Goal: Task Accomplishment & Management: Use online tool/utility

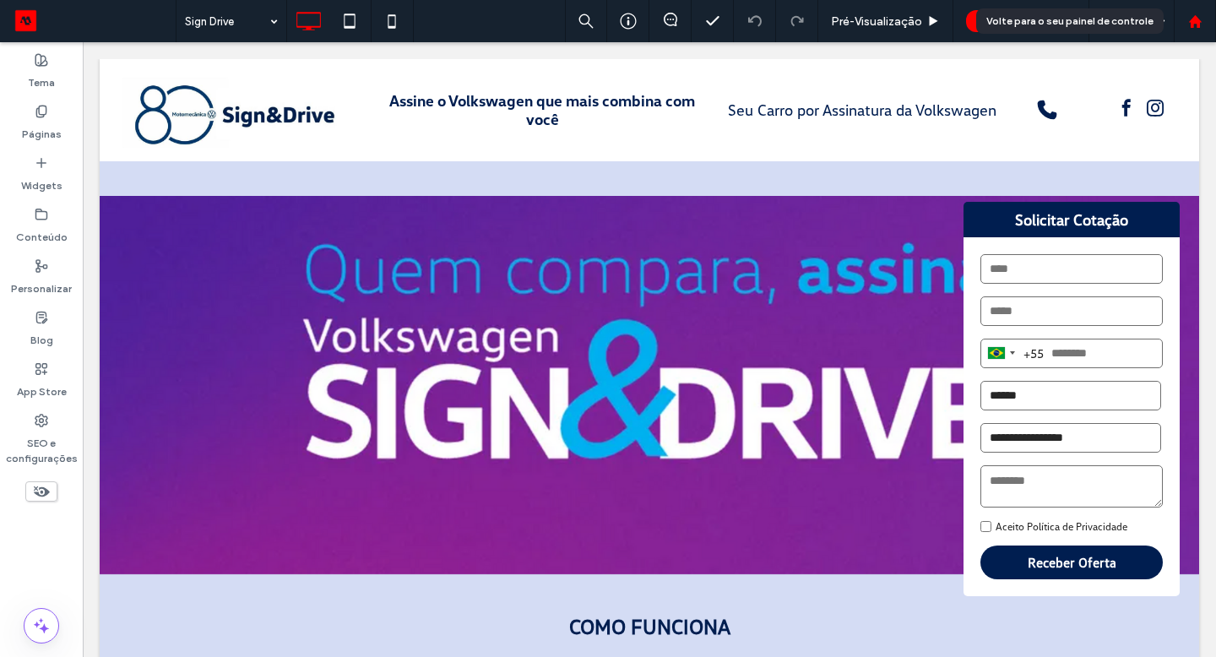
click at [1197, 34] on div at bounding box center [1195, 21] width 42 height 42
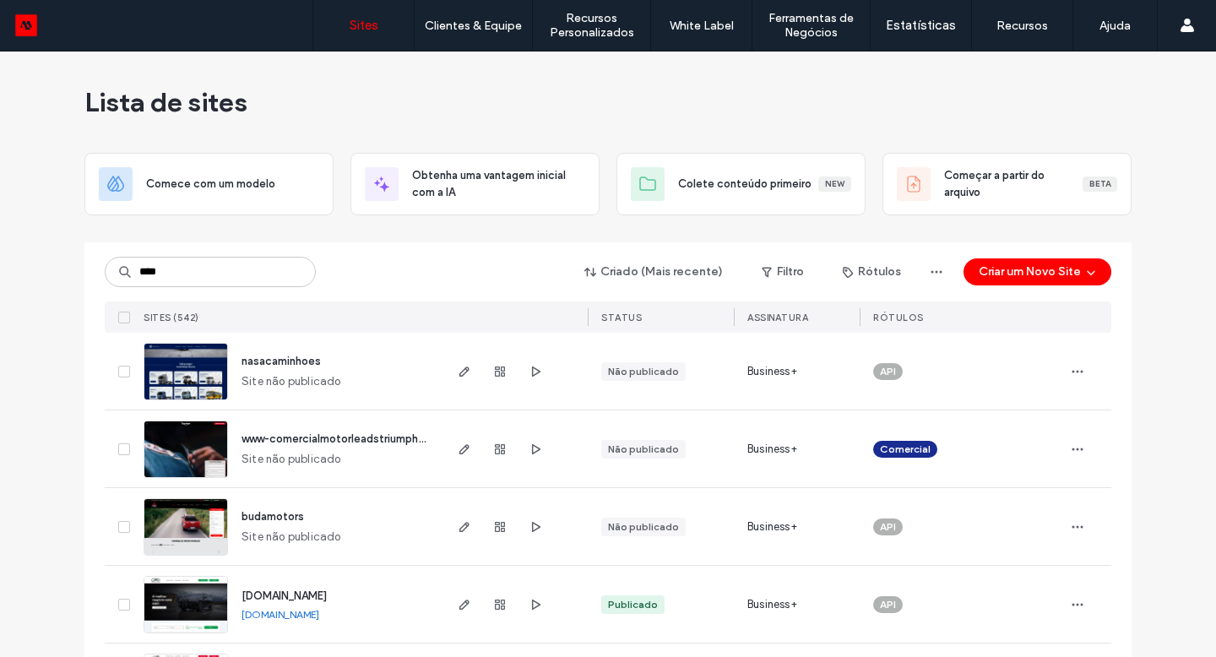
type input "*****"
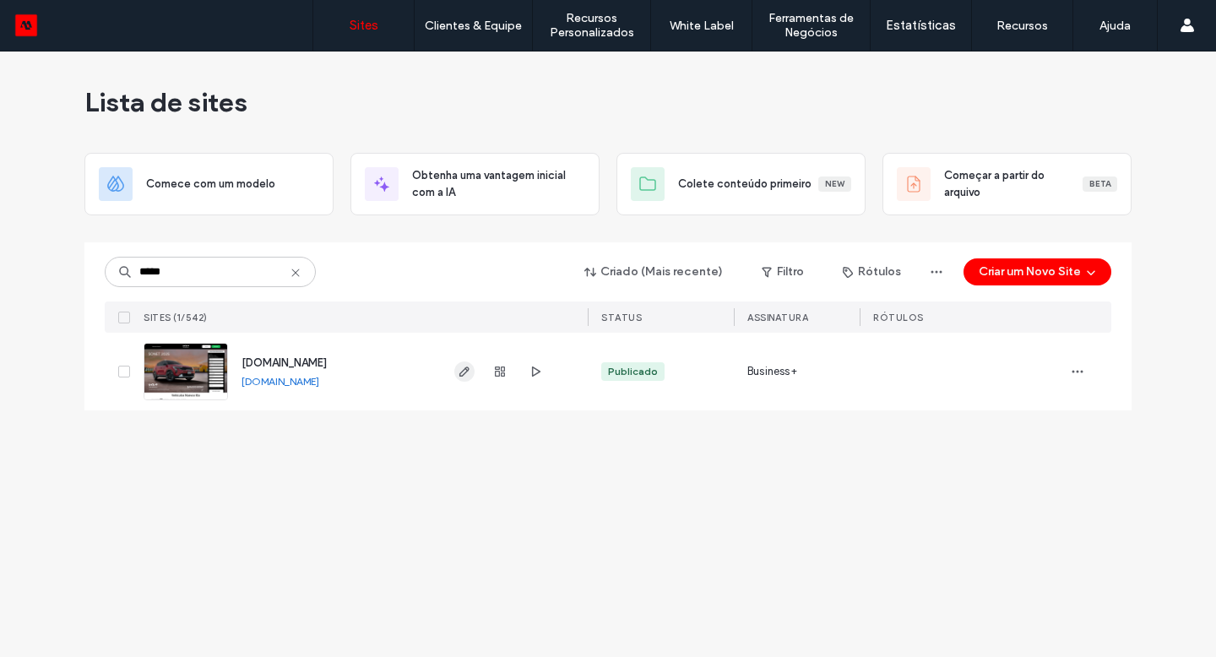
click at [458, 376] on icon "button" at bounding box center [465, 372] width 14 height 14
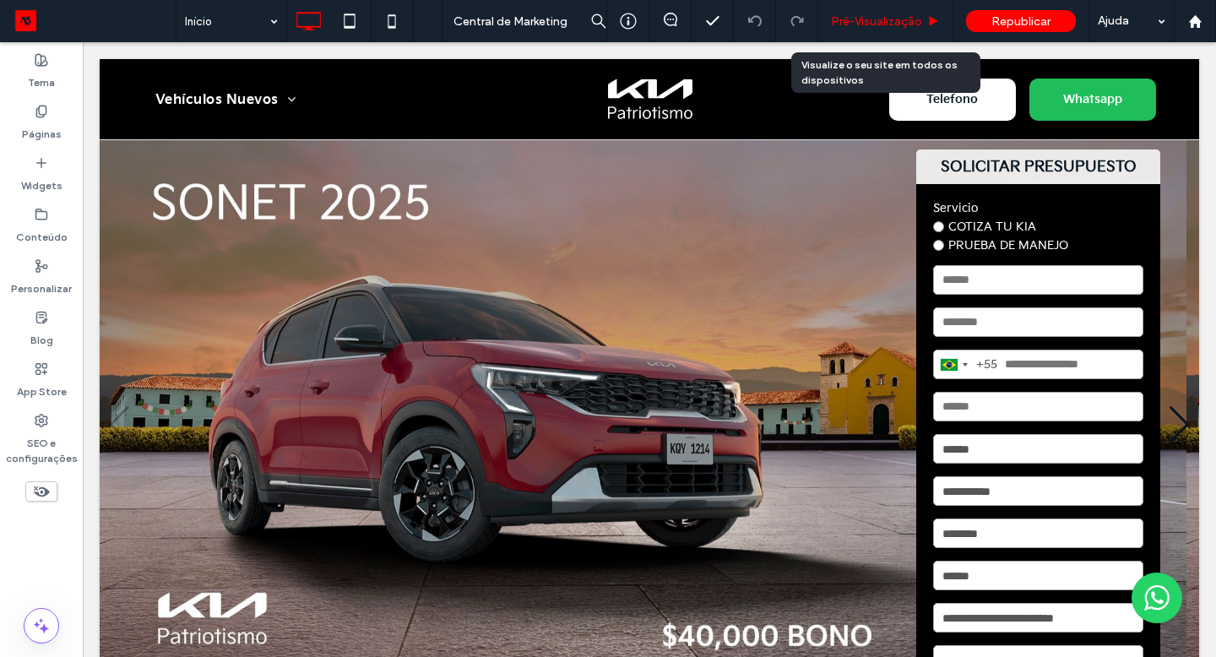
click at [877, 25] on span "Pré-Visualizaçāo" at bounding box center [876, 21] width 91 height 14
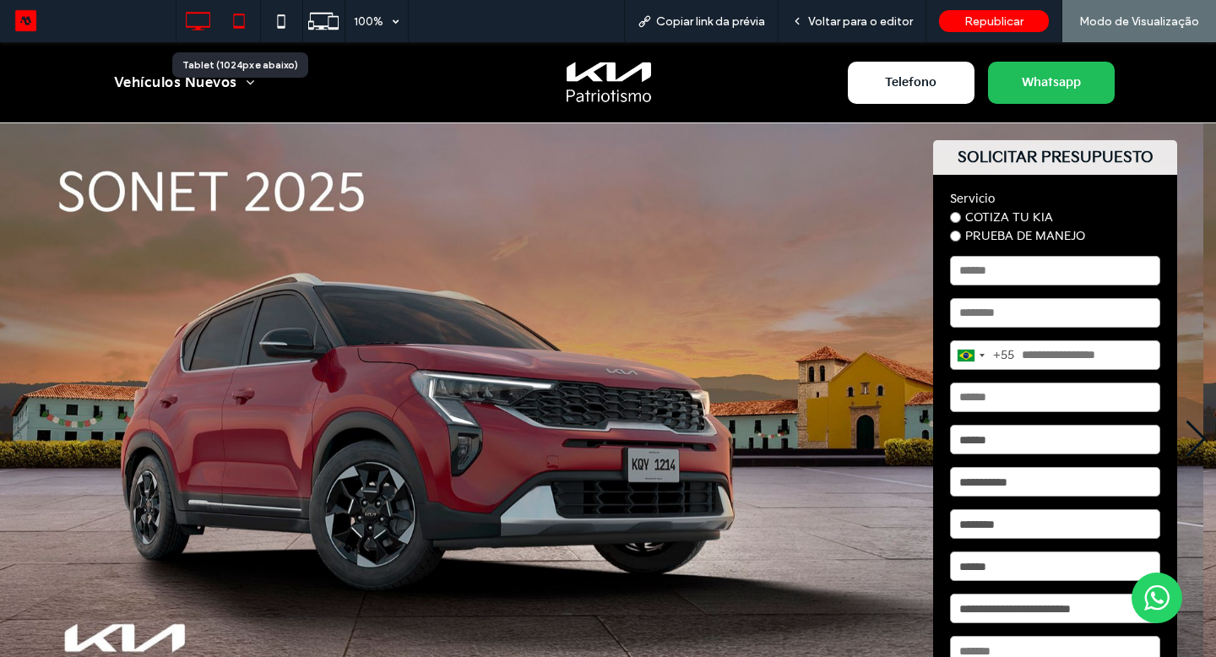
click at [242, 16] on icon at bounding box center [239, 21] width 34 height 34
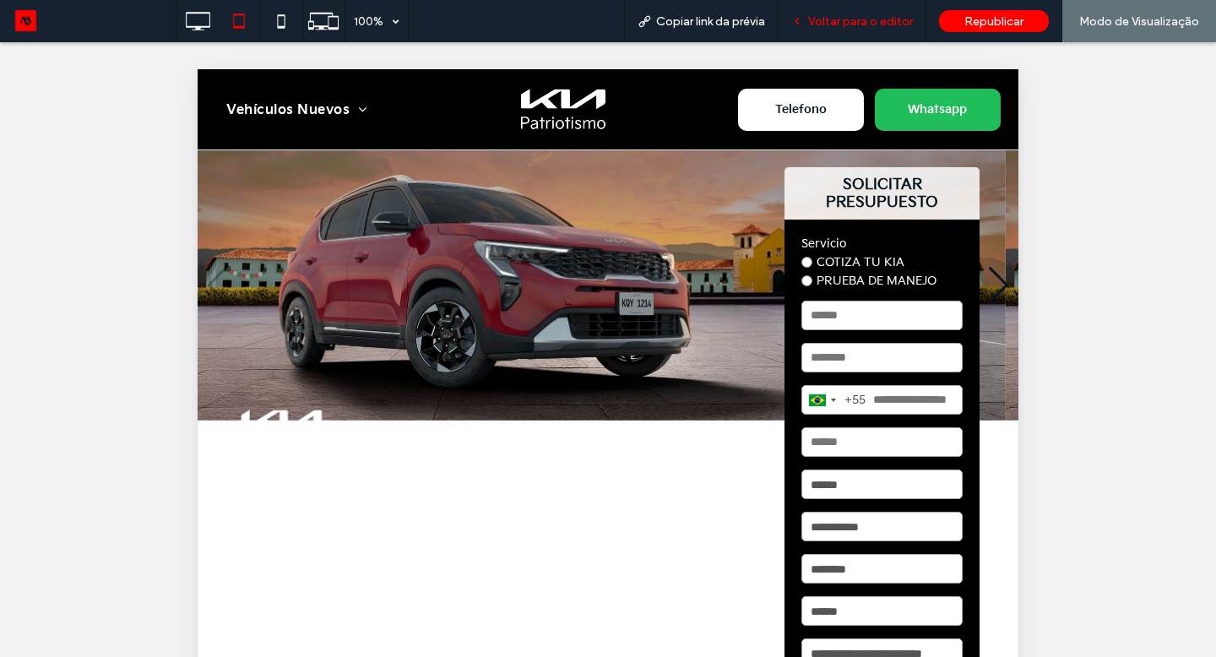
click at [868, 17] on span "Voltar para o editor" at bounding box center [860, 21] width 105 height 14
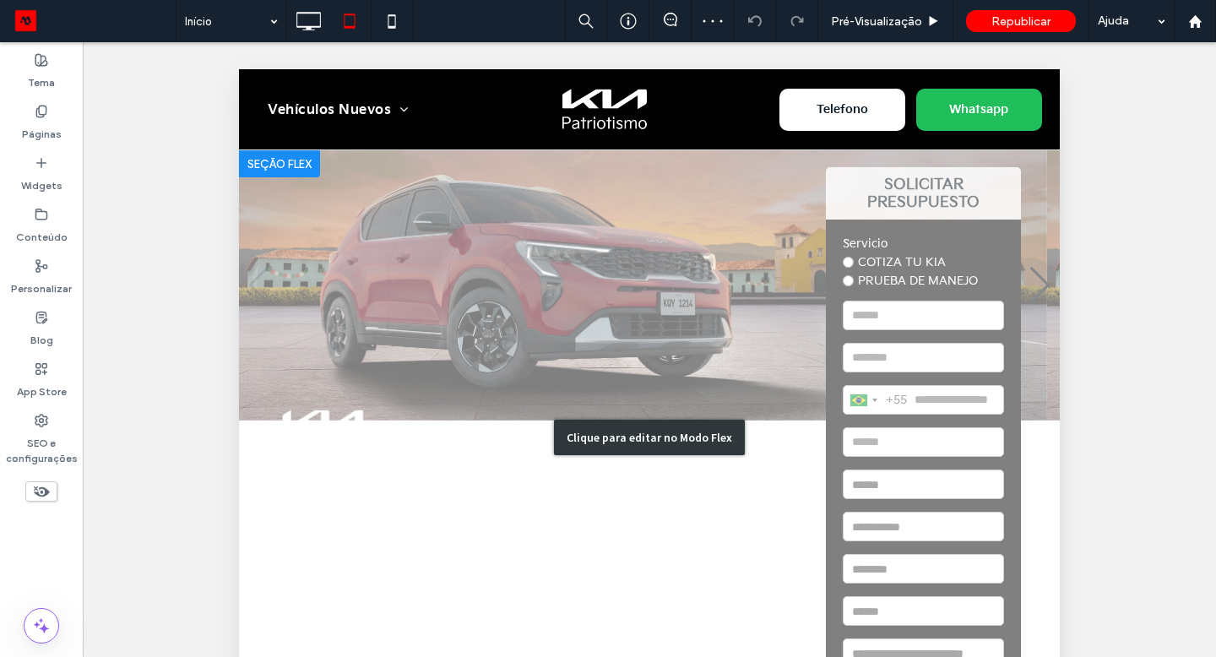
click at [473, 291] on div "Clique para editar no Modo Flex" at bounding box center [649, 437] width 821 height 574
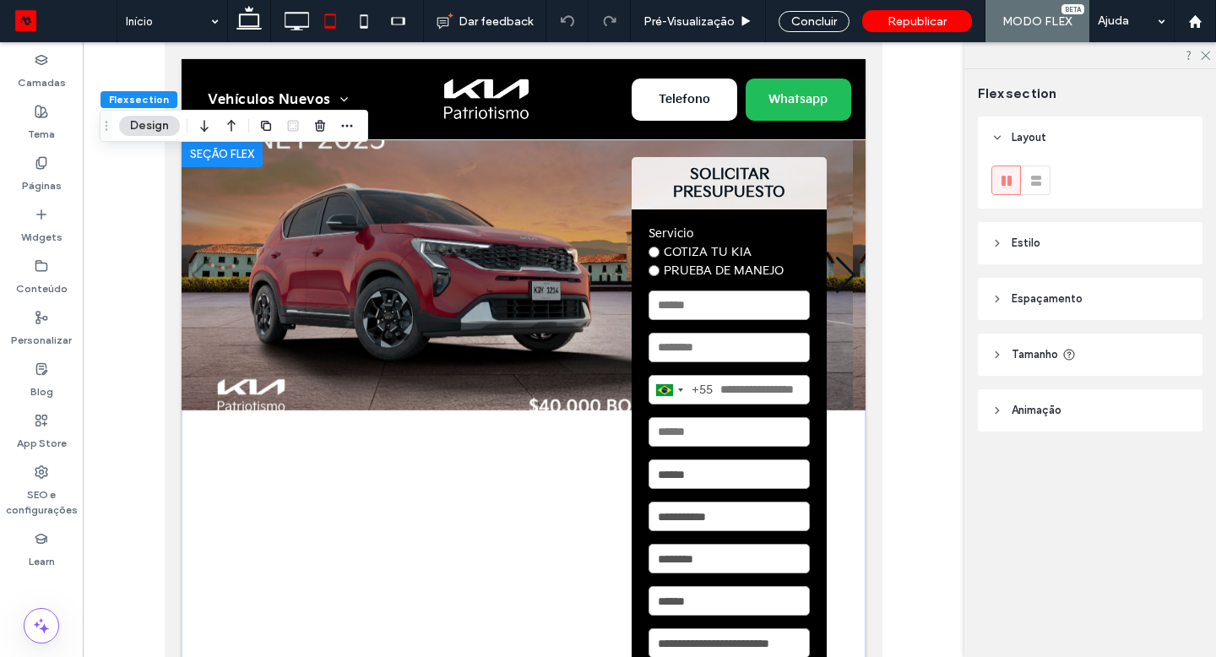
click at [456, 305] on img "1 / 5" at bounding box center [518, 275] width 672 height 270
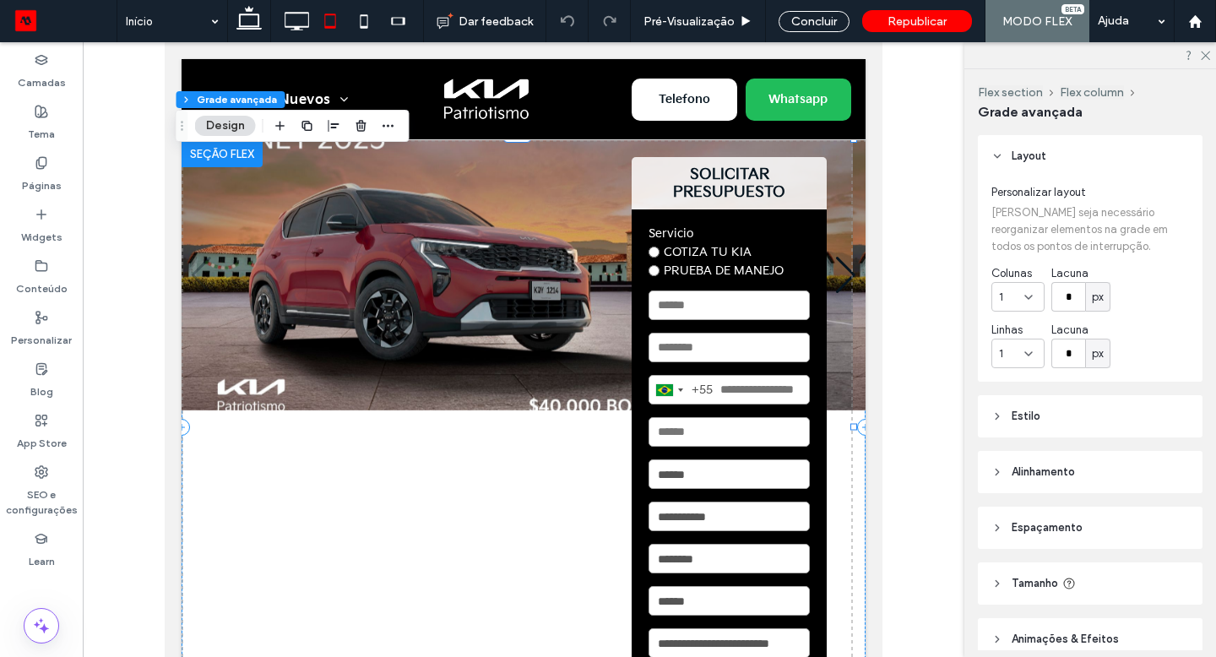
click at [406, 323] on img "1 / 5" at bounding box center [518, 275] width 672 height 270
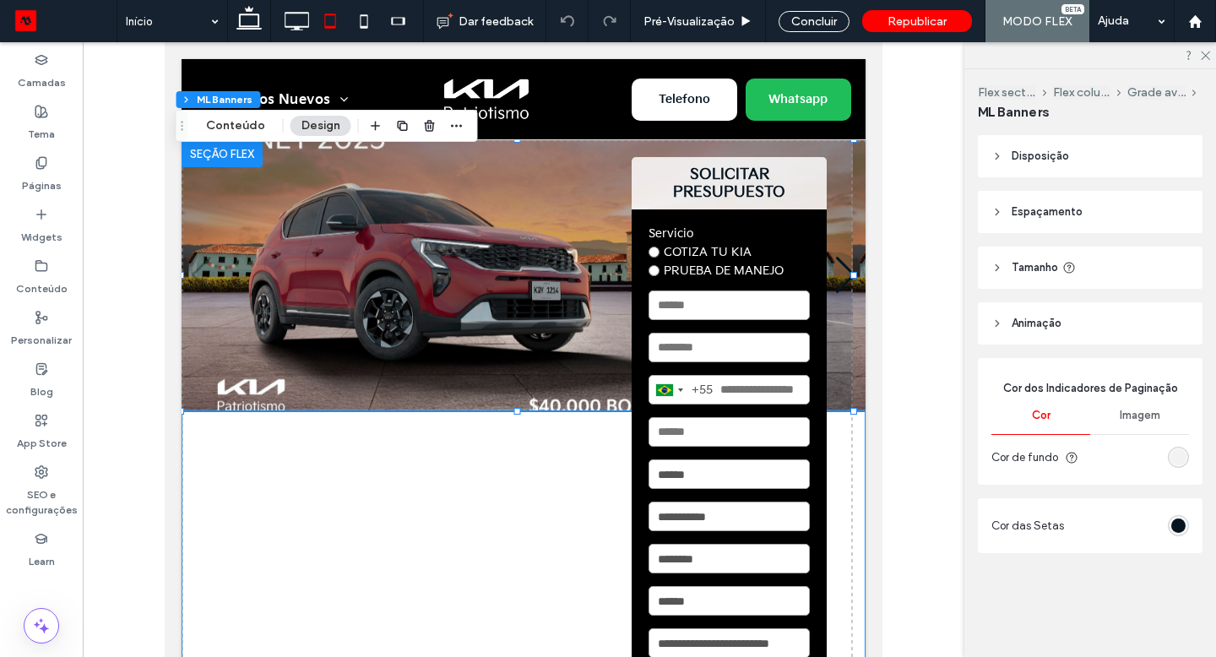
click at [394, 325] on img "1 / 5" at bounding box center [518, 275] width 672 height 270
click at [1024, 267] on span "Tamanho" at bounding box center [1035, 267] width 46 height 17
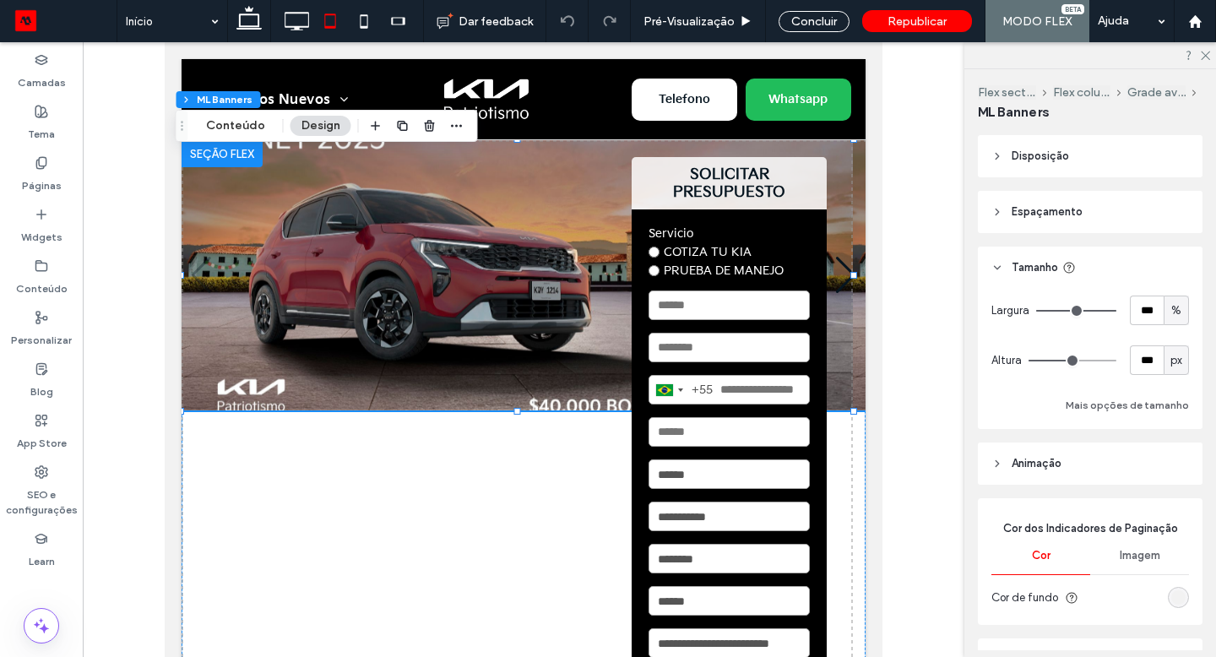
click at [1171, 361] on span "px" at bounding box center [1177, 360] width 12 height 17
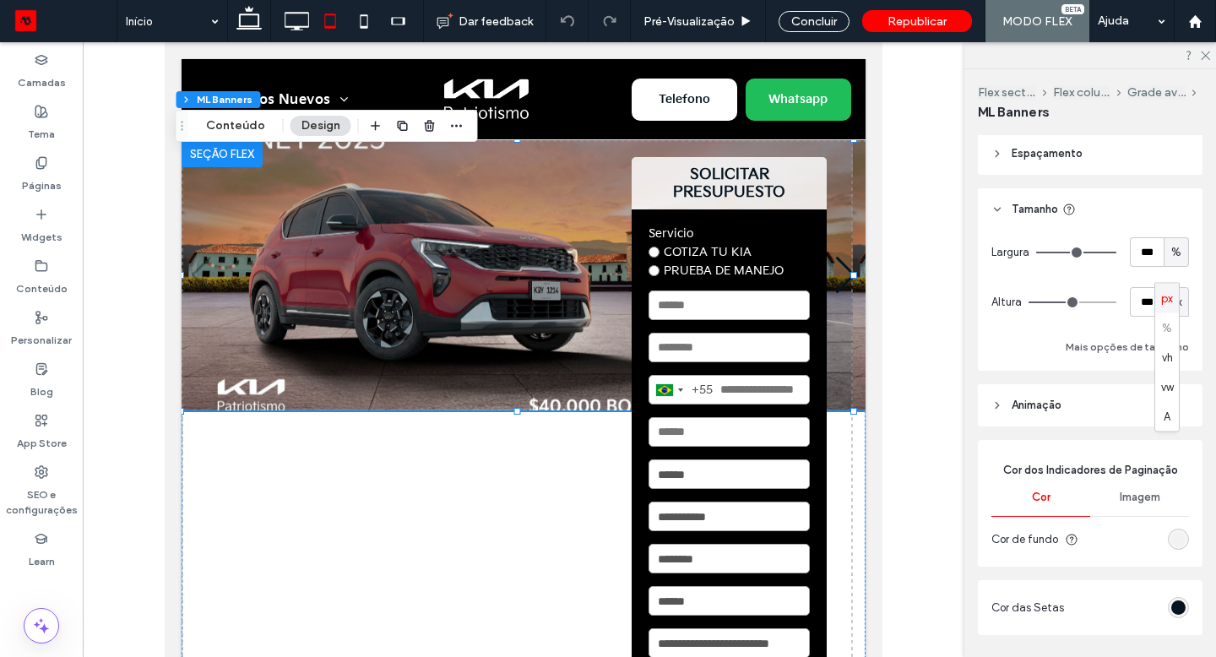
scroll to position [118, 0]
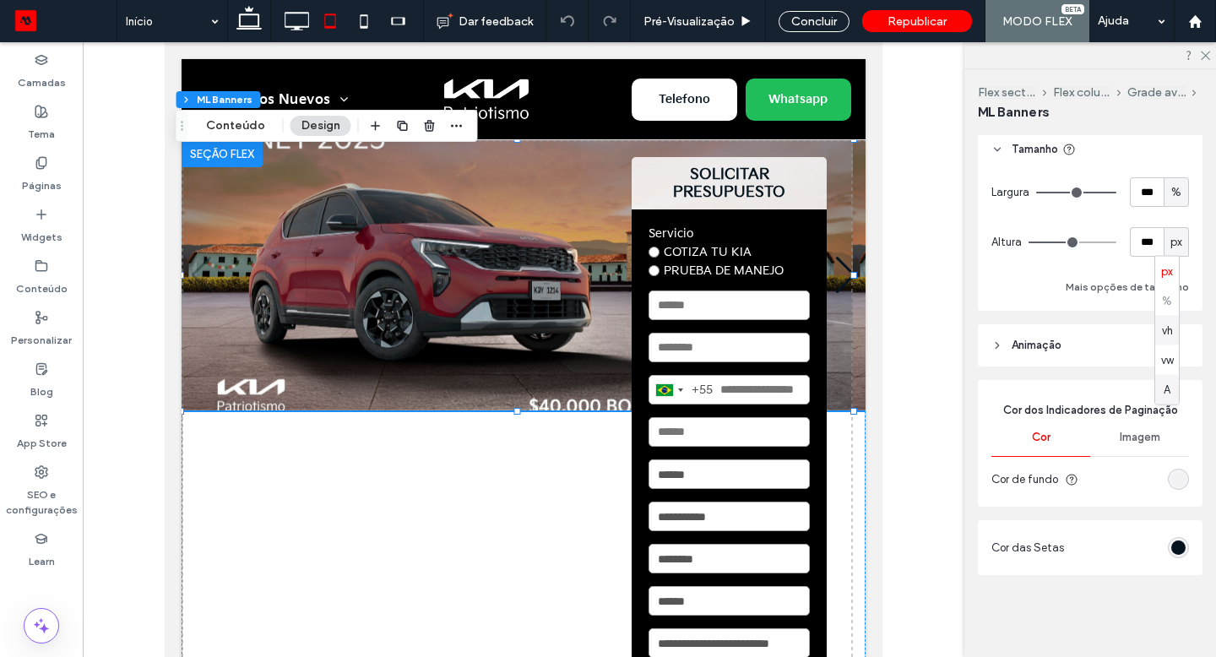
click at [1164, 389] on span "A" at bounding box center [1167, 389] width 7 height 17
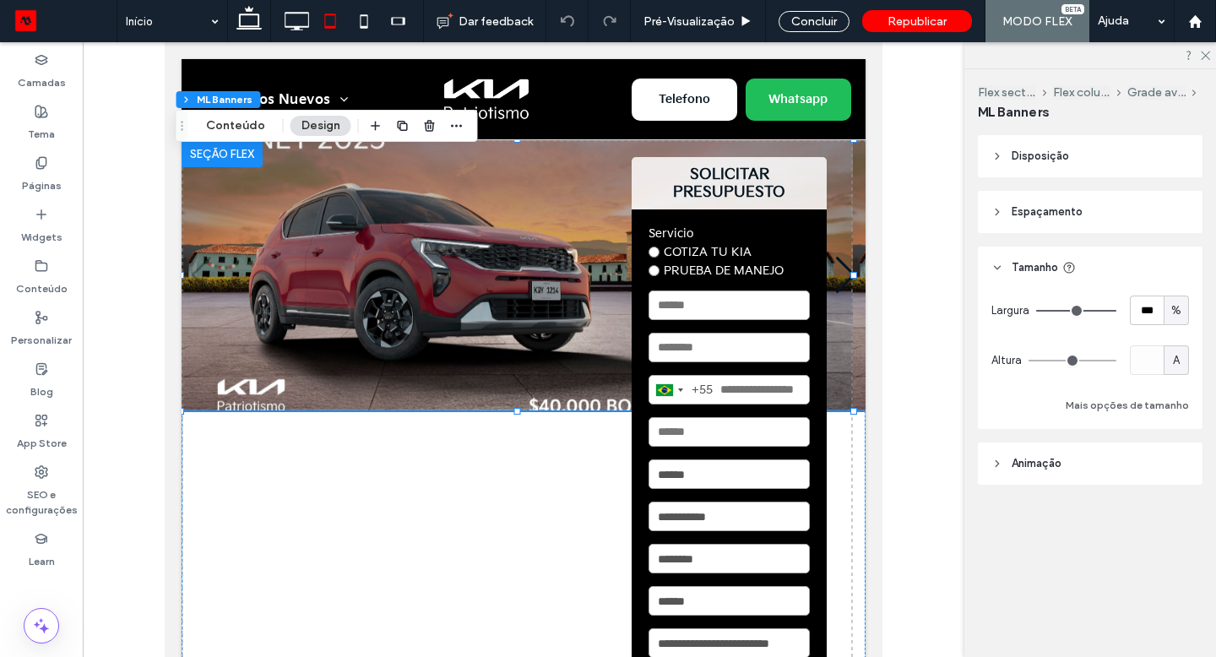
type input "*"
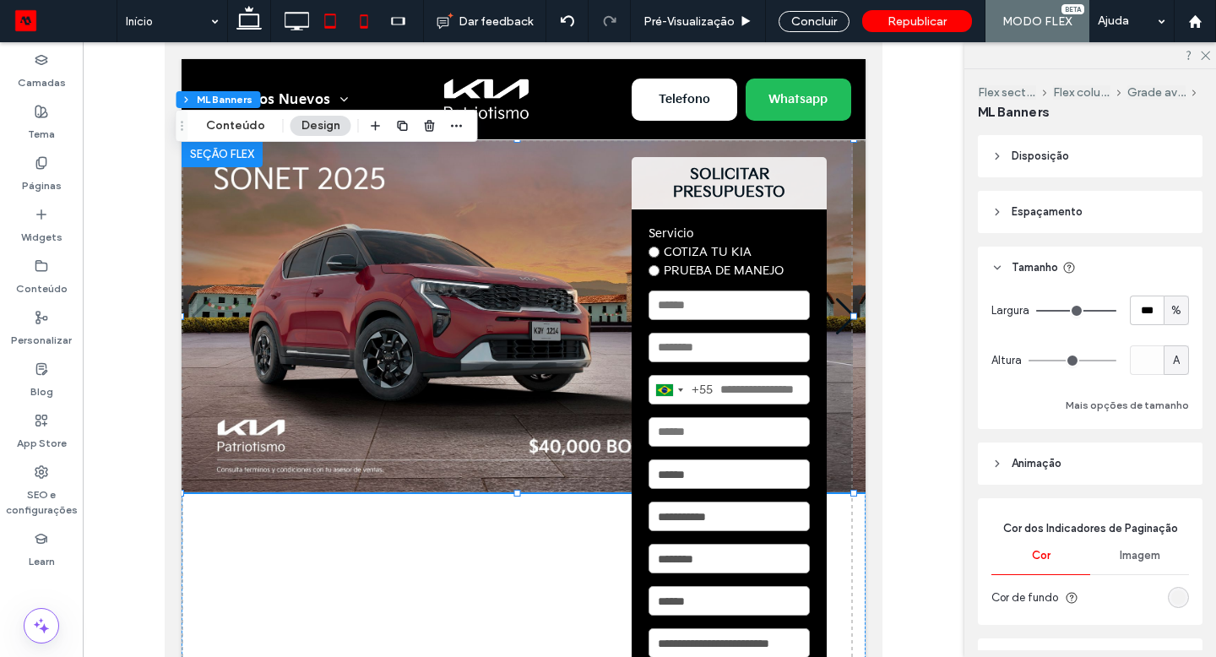
click at [363, 14] on icon at bounding box center [364, 21] width 34 height 34
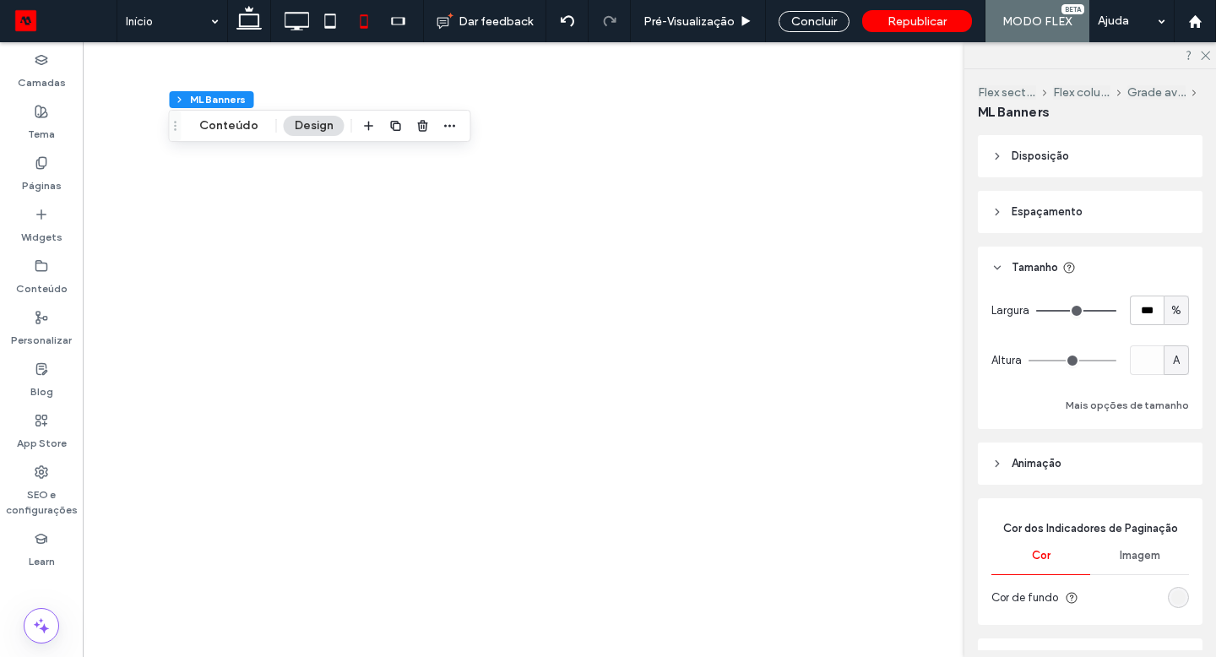
click at [301, 20] on div at bounding box center [608, 328] width 1216 height 657
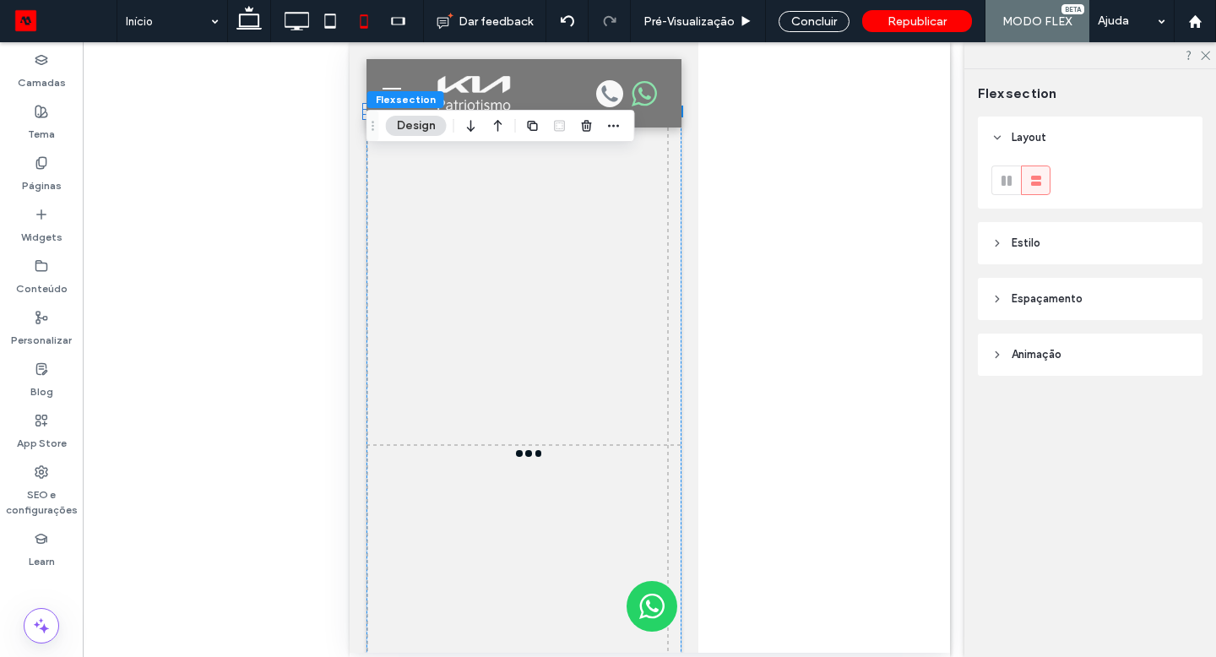
click at [301, 20] on icon at bounding box center [297, 21] width 34 height 34
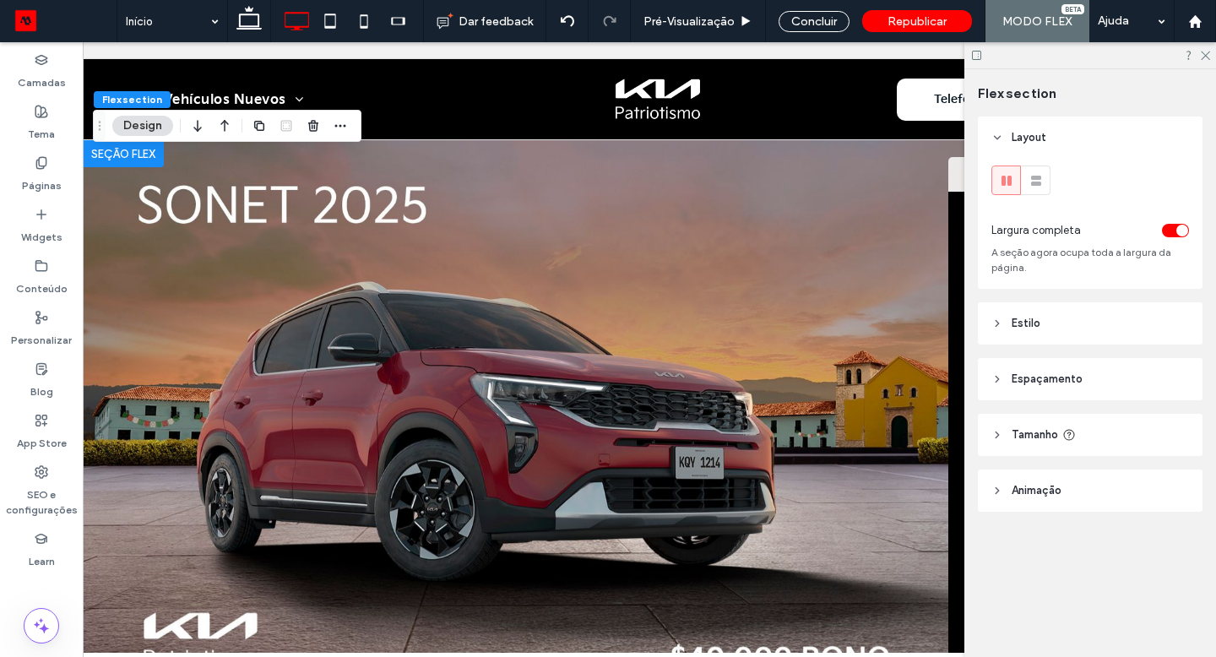
click at [376, 325] on img "1 / 5" at bounding box center [651, 437] width 1136 height 595
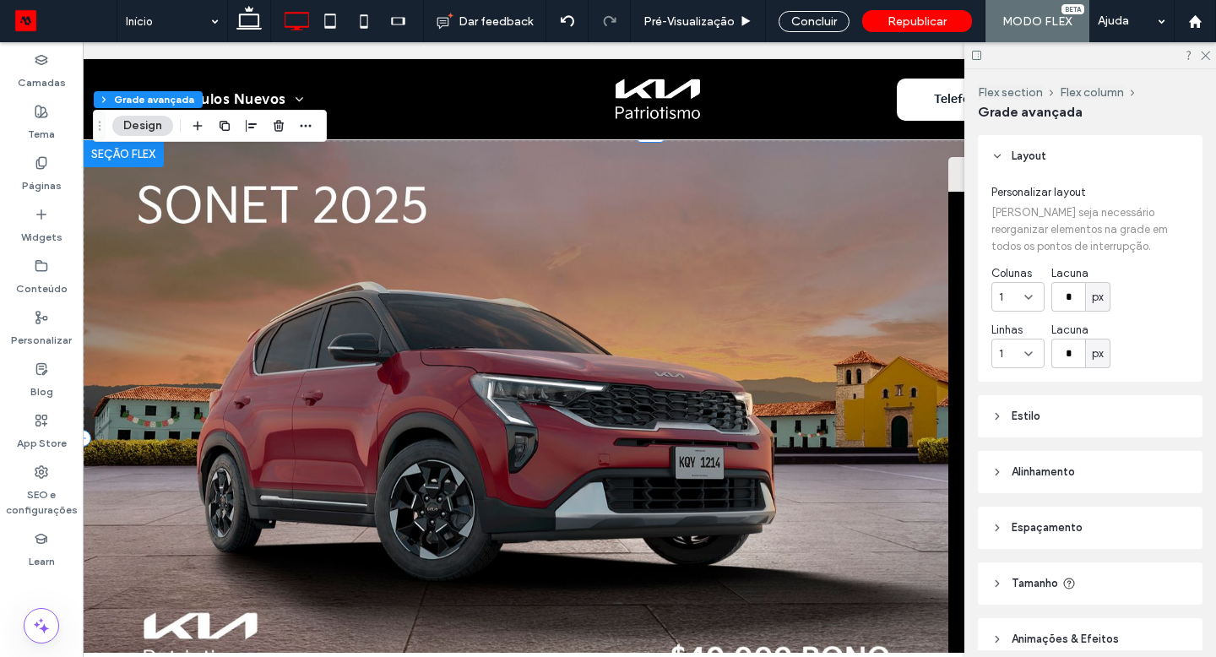
click at [447, 317] on img "1 / 5" at bounding box center [651, 437] width 1136 height 595
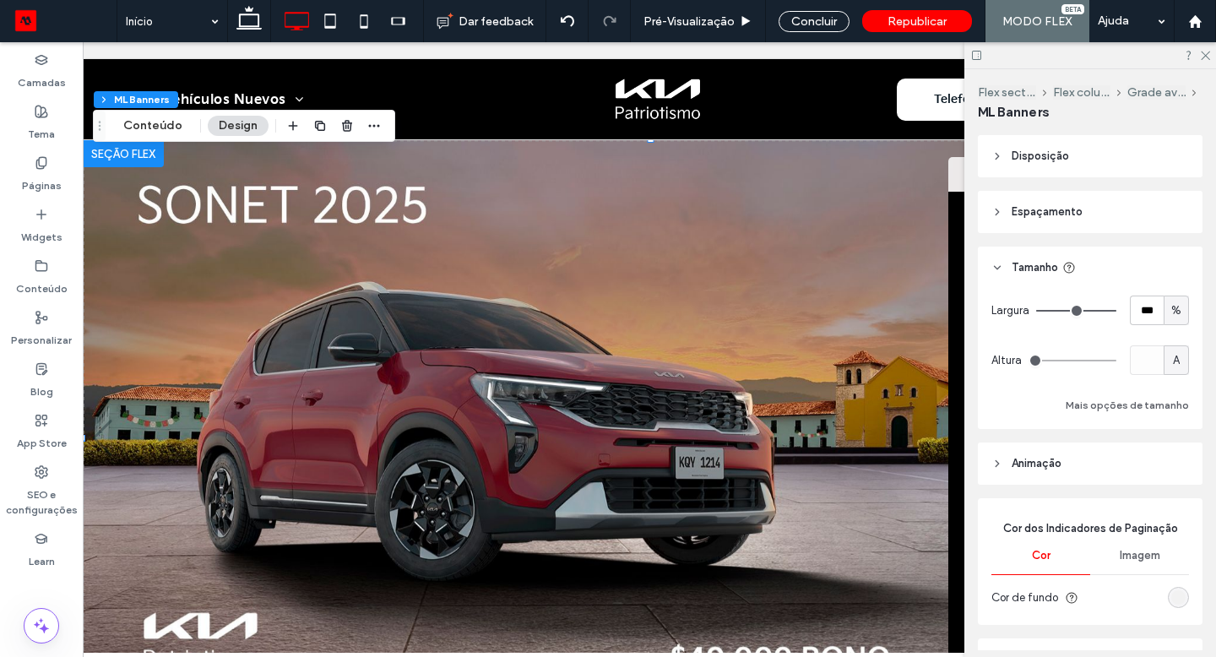
click at [446, 316] on img "1 / 5" at bounding box center [651, 437] width 1136 height 595
click at [824, 19] on div "Concluir" at bounding box center [814, 21] width 71 height 21
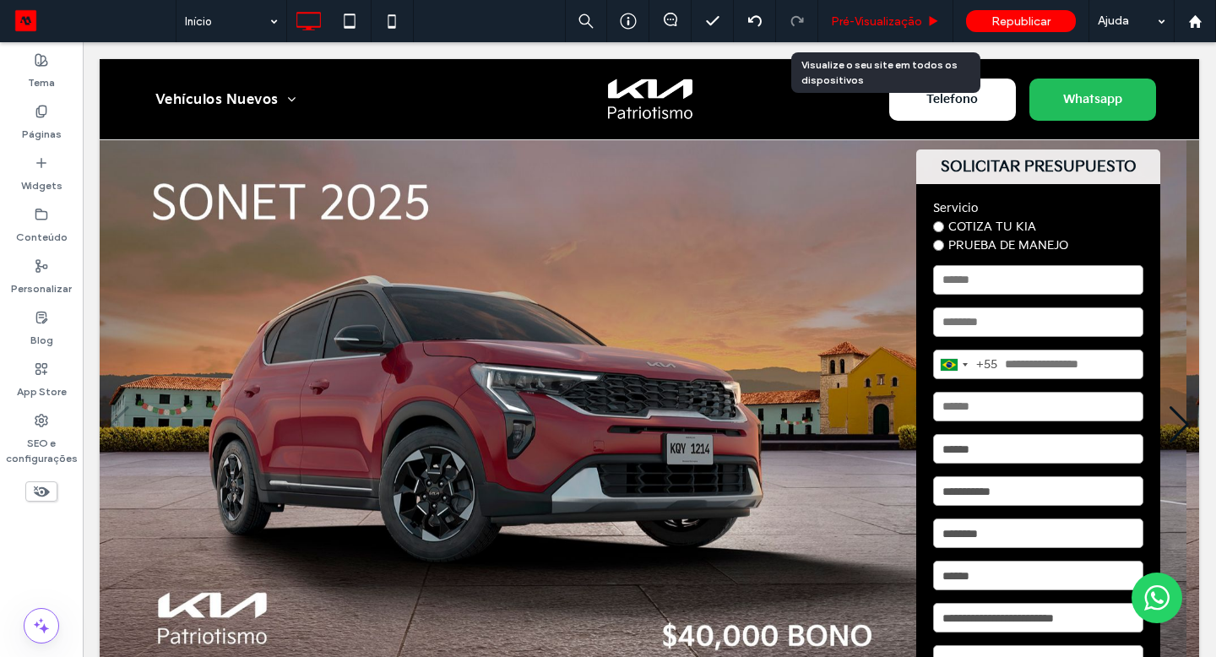
click at [856, 25] on span "Pré-Visualizaçāo" at bounding box center [876, 21] width 91 height 14
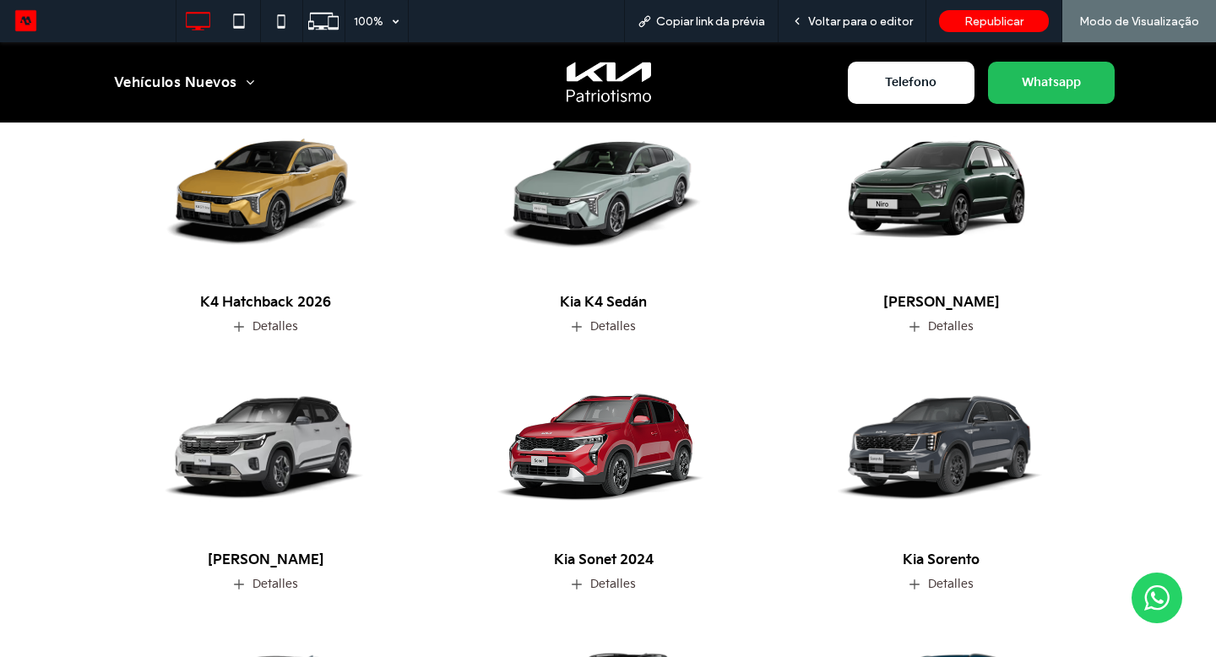
scroll to position [1039, 0]
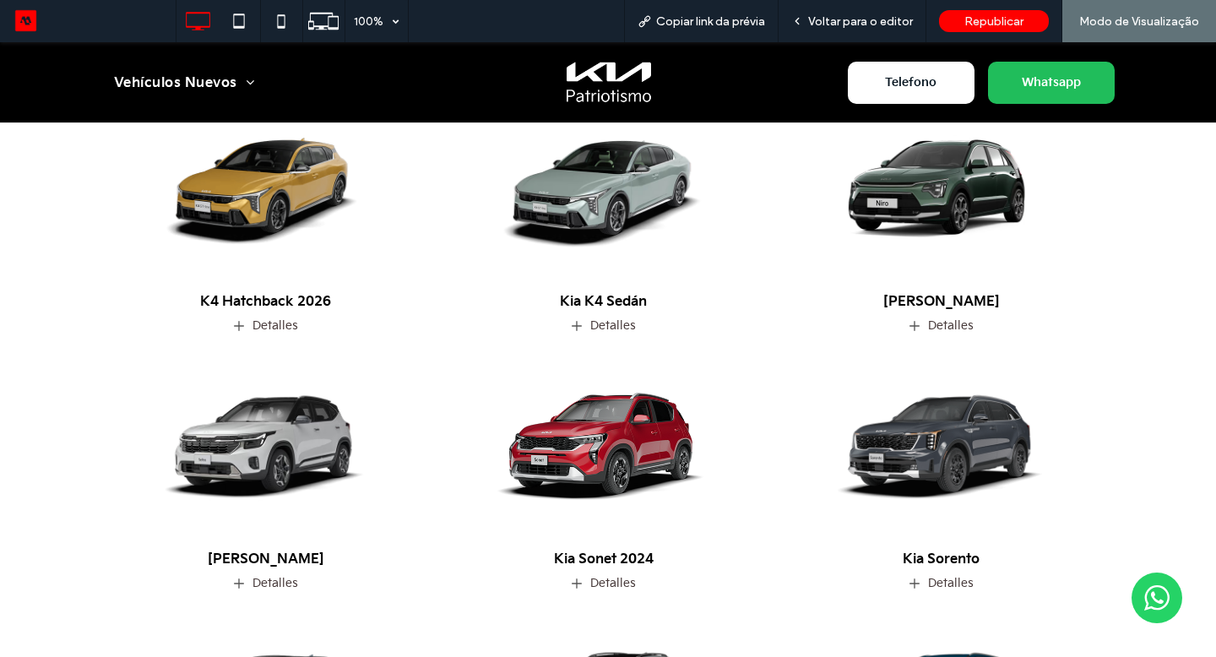
click at [594, 409] on img at bounding box center [603, 444] width 345 height 216
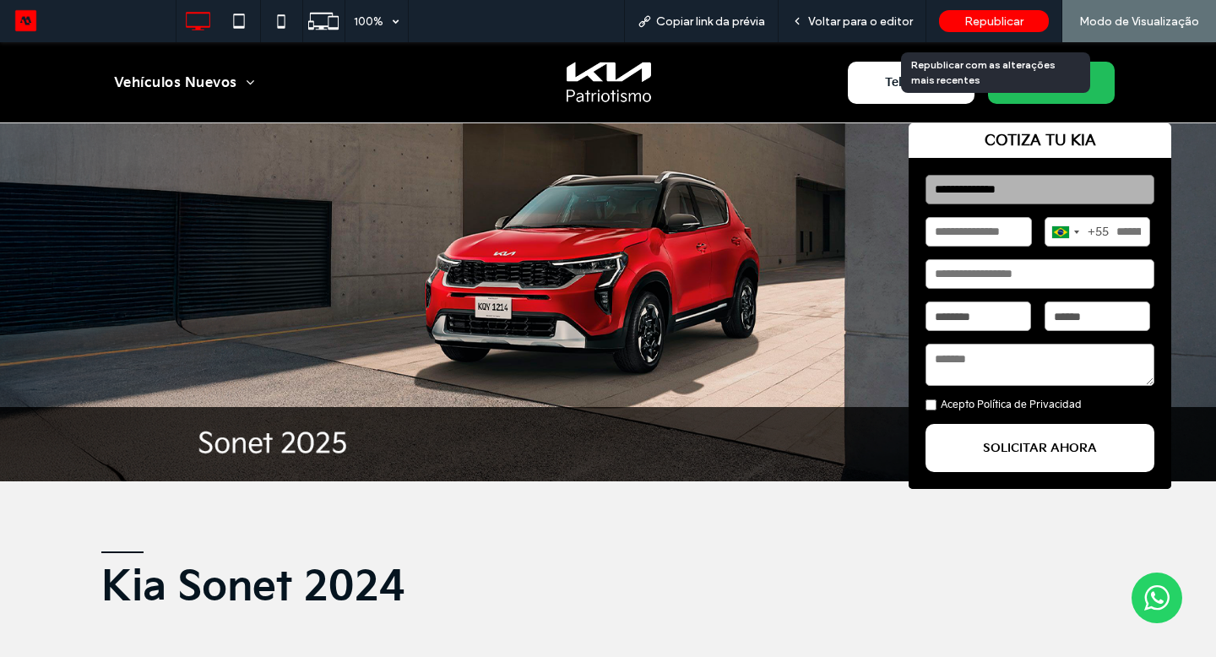
click at [955, 26] on div "Republicar" at bounding box center [994, 21] width 110 height 22
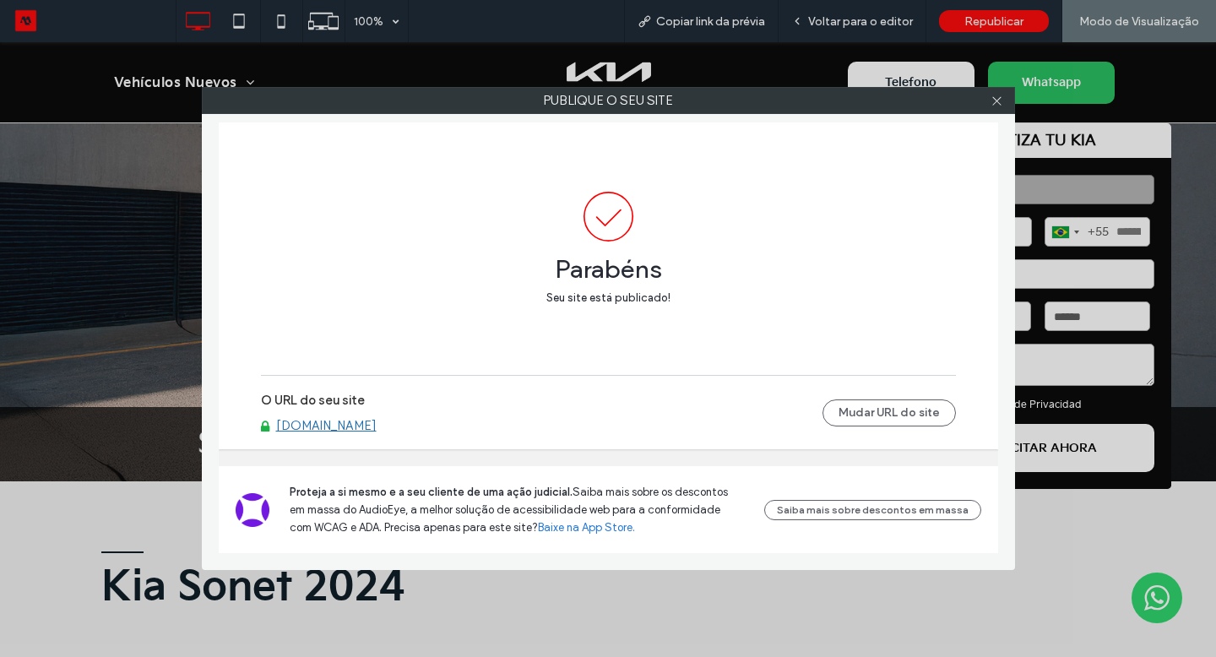
click at [361, 420] on link "[DOMAIN_NAME]" at bounding box center [326, 425] width 101 height 15
click at [994, 104] on icon at bounding box center [997, 101] width 13 height 13
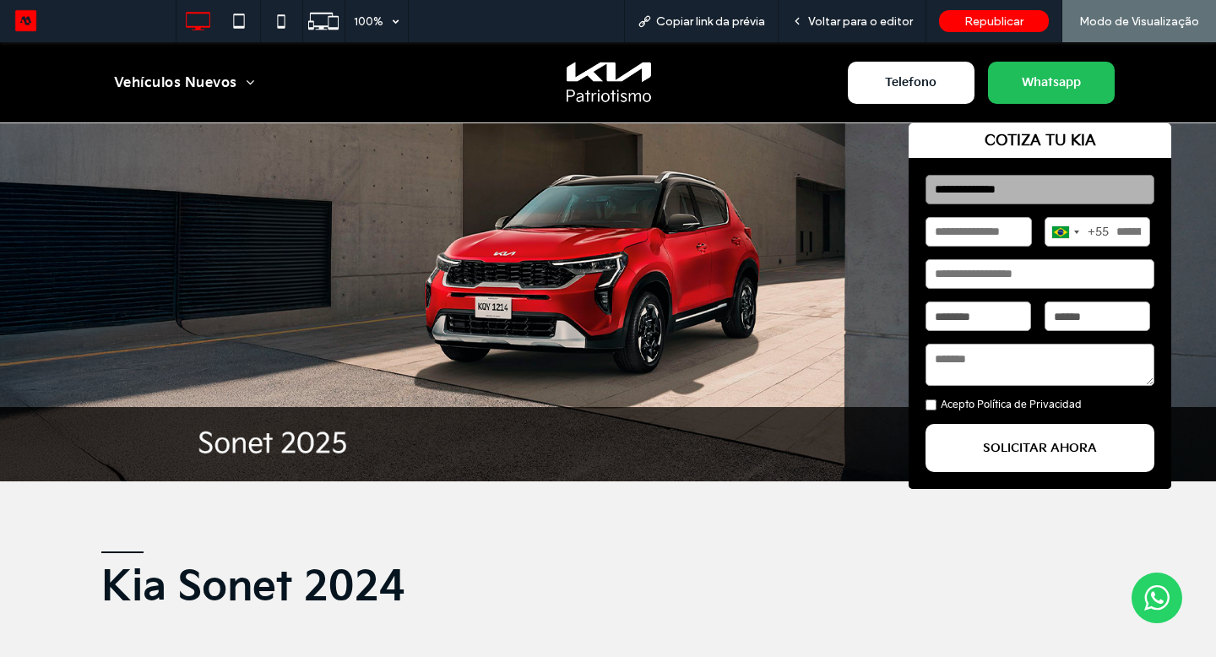
click at [603, 83] on img at bounding box center [608, 82] width 113 height 60
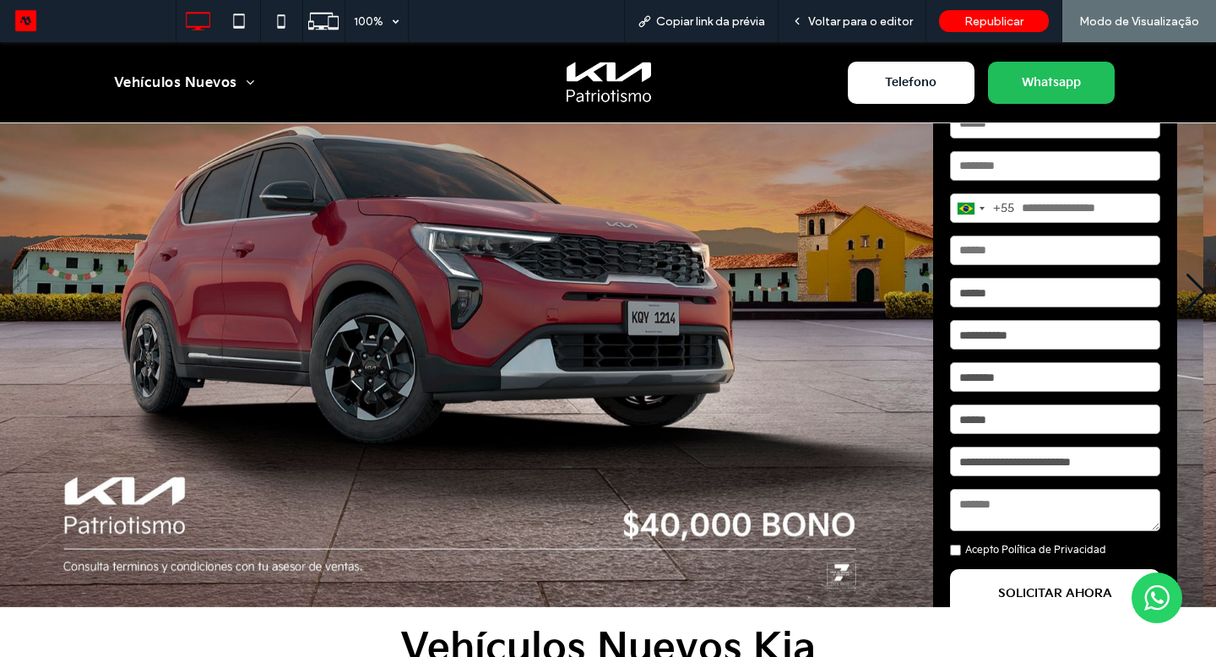
scroll to position [154, 0]
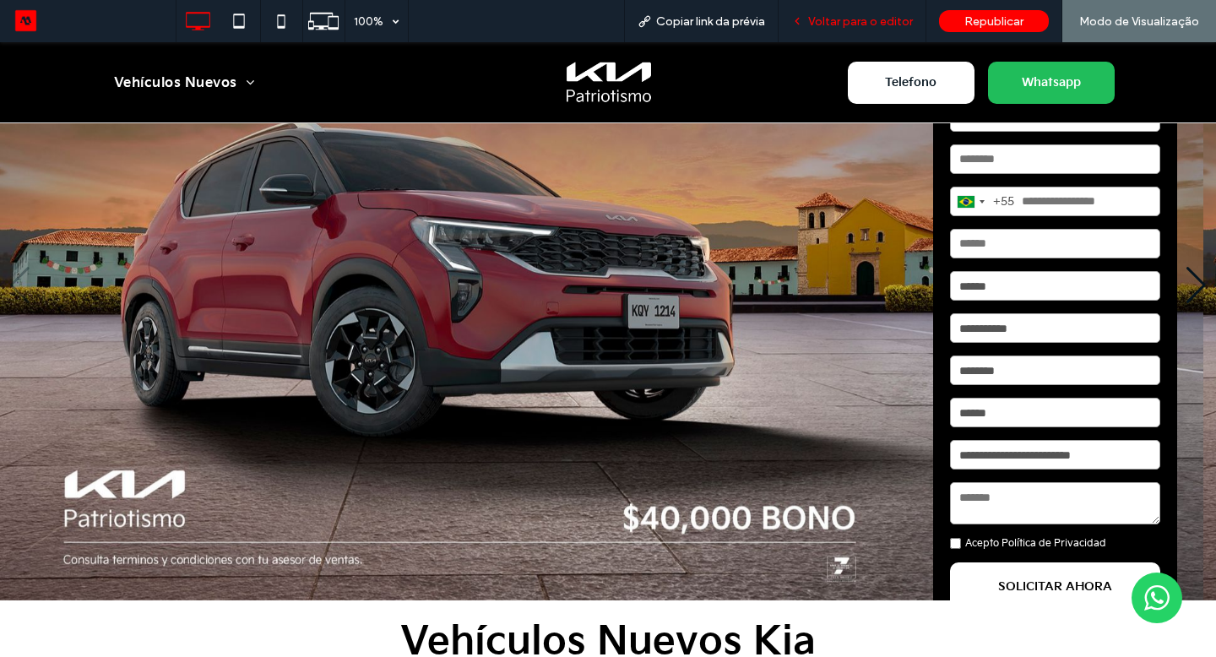
click at [889, 19] on span "Voltar para o editor" at bounding box center [860, 21] width 105 height 14
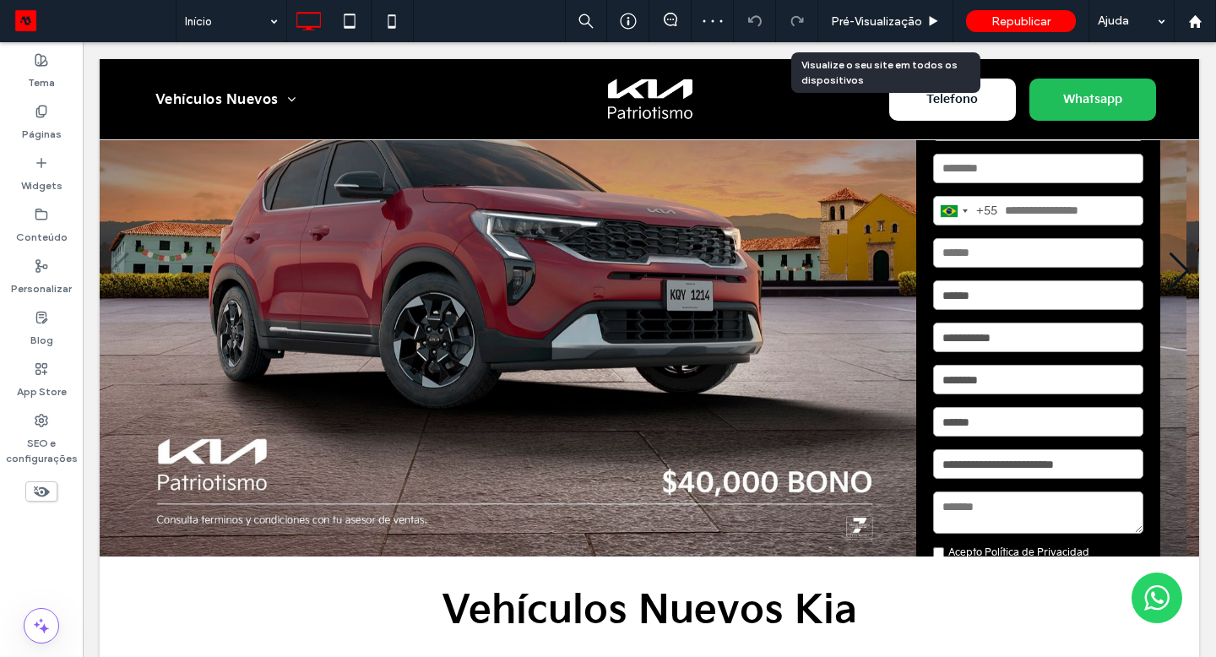
click at [889, 19] on span "Pré-Visualizaçāo" at bounding box center [876, 21] width 91 height 14
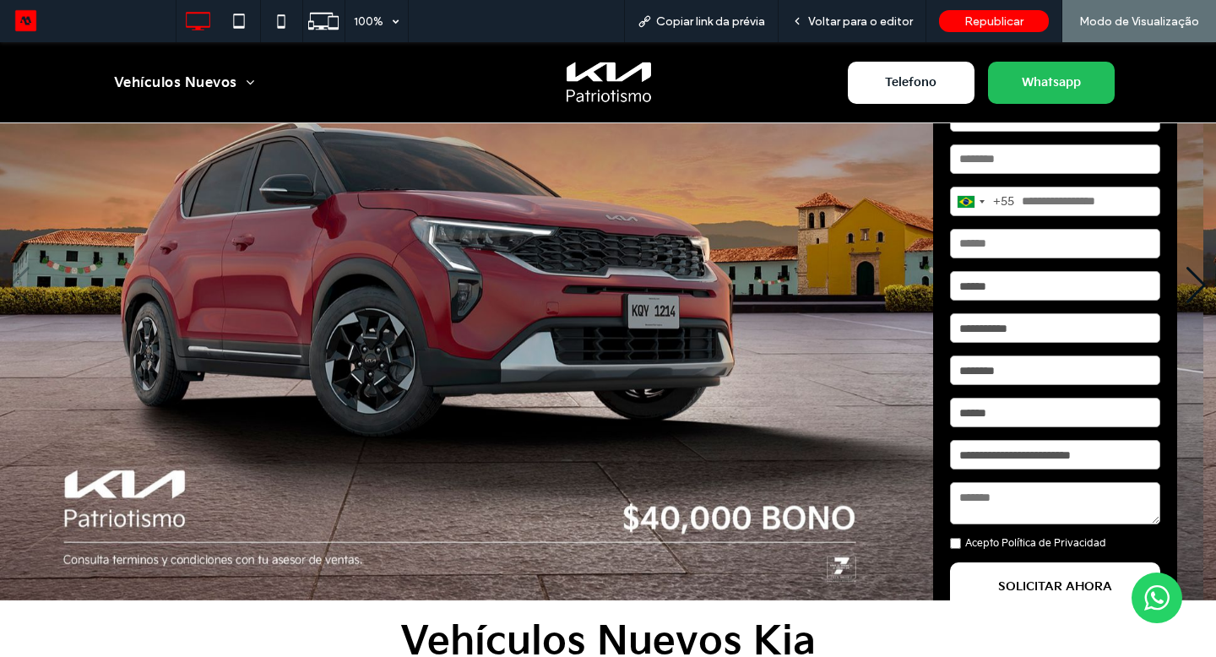
click at [699, 498] on img "1 / 5" at bounding box center [602, 285] width 1204 height 631
click at [888, 518] on img "1 / 5" at bounding box center [602, 285] width 1204 height 631
click at [877, 13] on div "Voltar para o editor" at bounding box center [853, 21] width 148 height 42
click at [867, 23] on span "Voltar para o editor" at bounding box center [860, 21] width 105 height 14
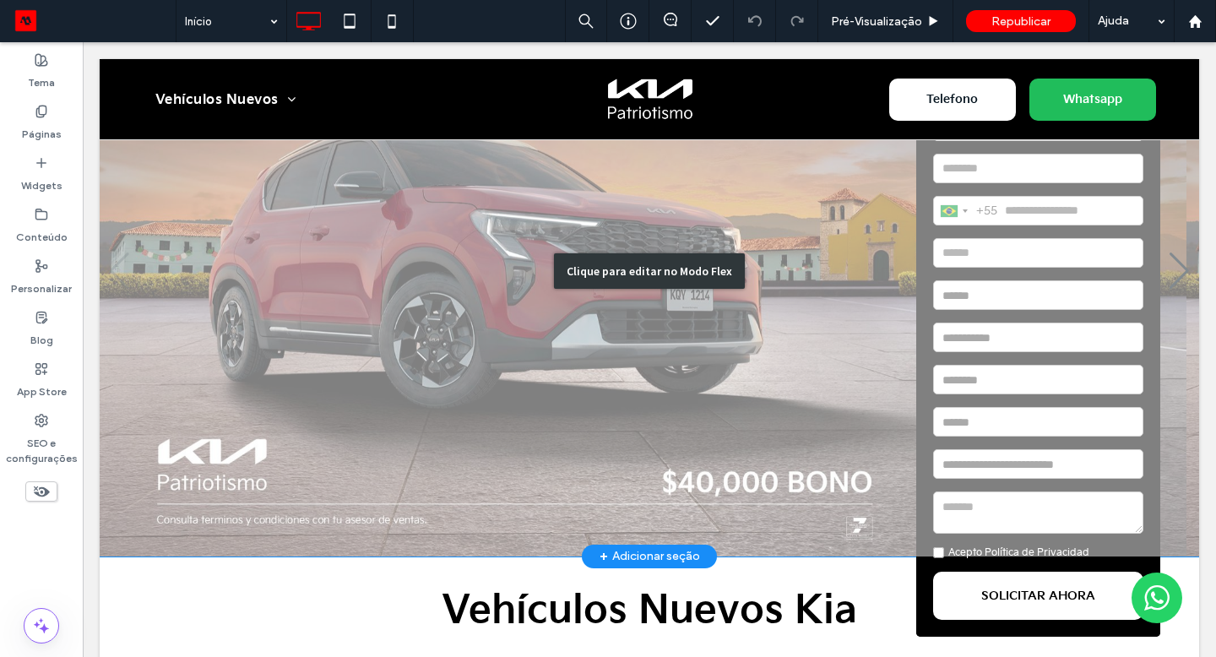
click at [798, 378] on div "Clique para editar no Modo Flex" at bounding box center [650, 270] width 1100 height 569
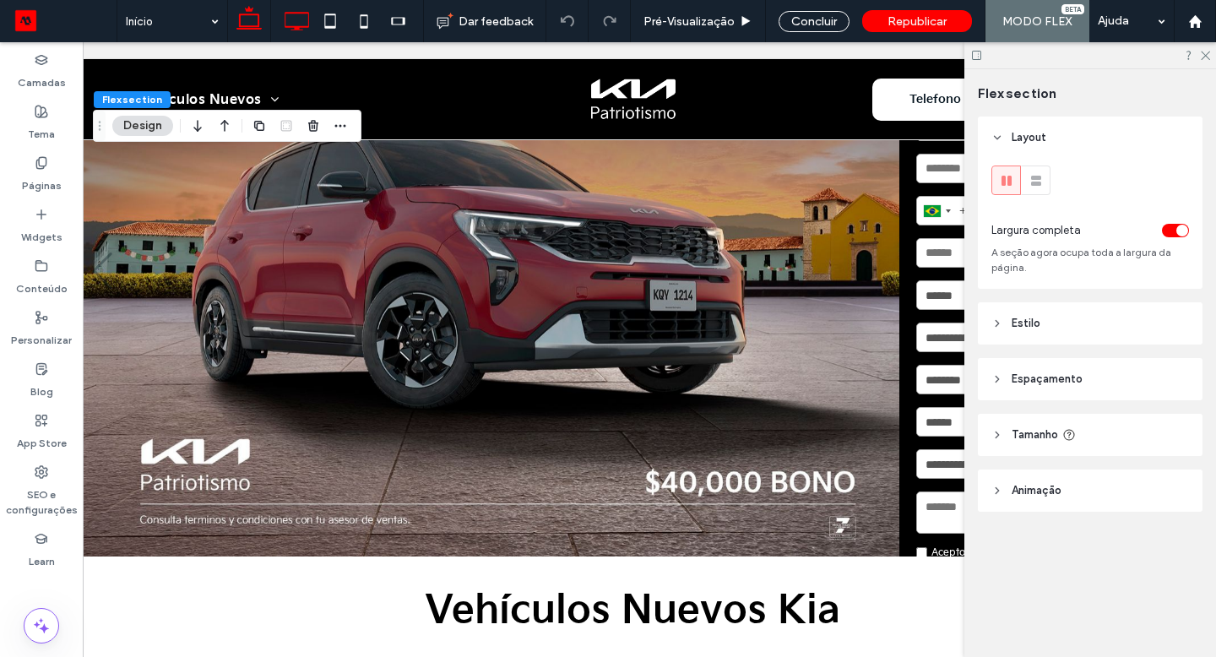
click at [289, 15] on icon at bounding box center [297, 21] width 34 height 34
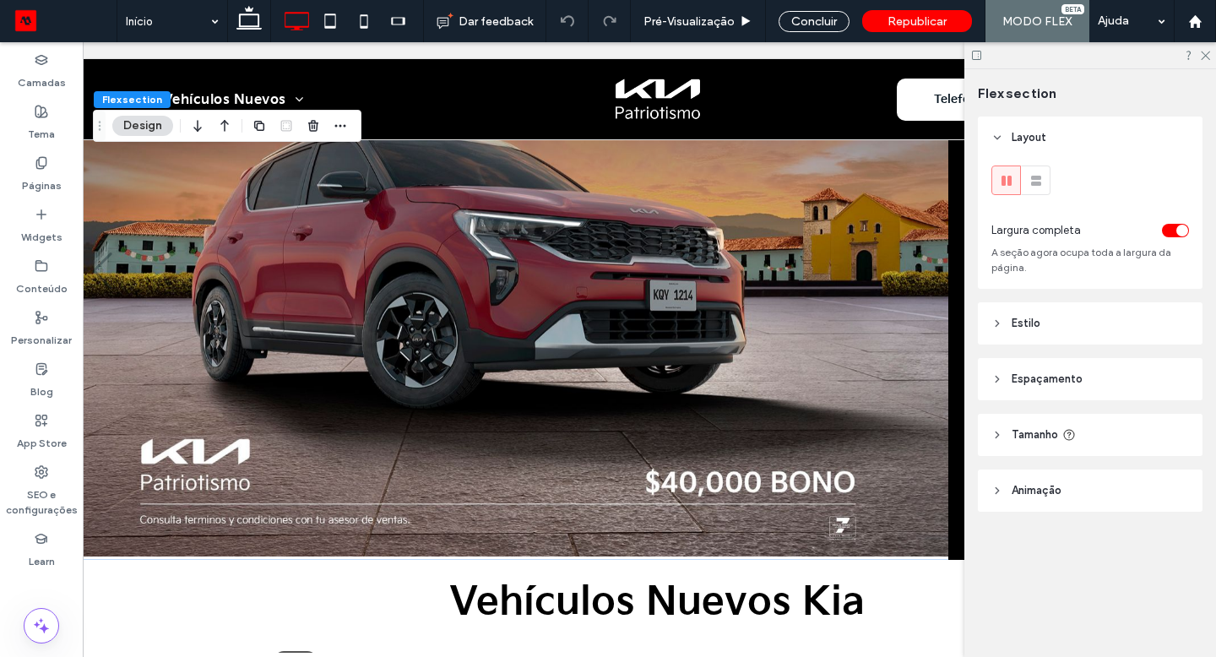
type input "***"
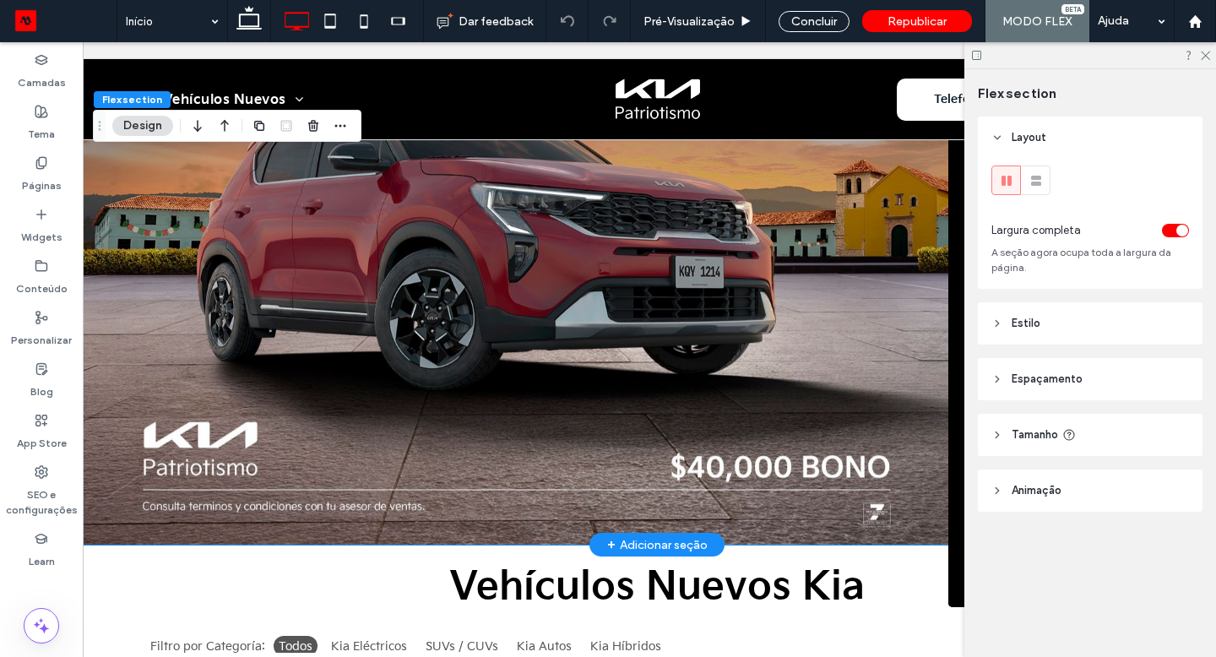
scroll to position [201, 0]
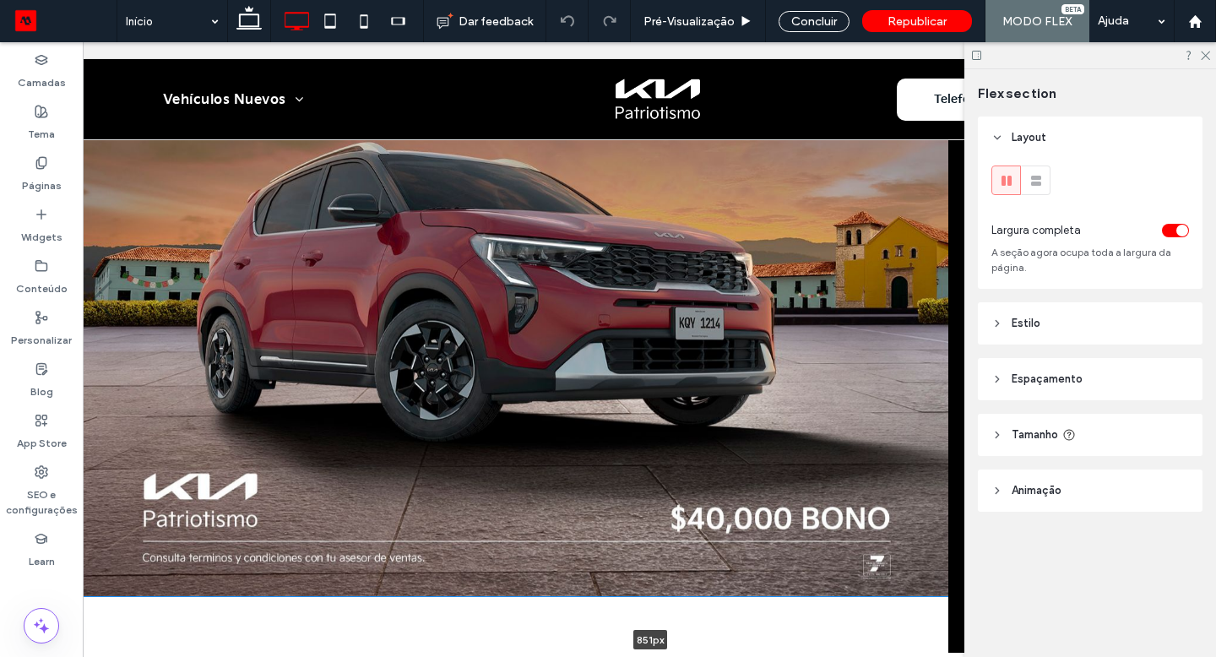
drag, startPoint x: 452, startPoint y: 532, endPoint x: 524, endPoint y: 693, distance: 176.6
type input "***"
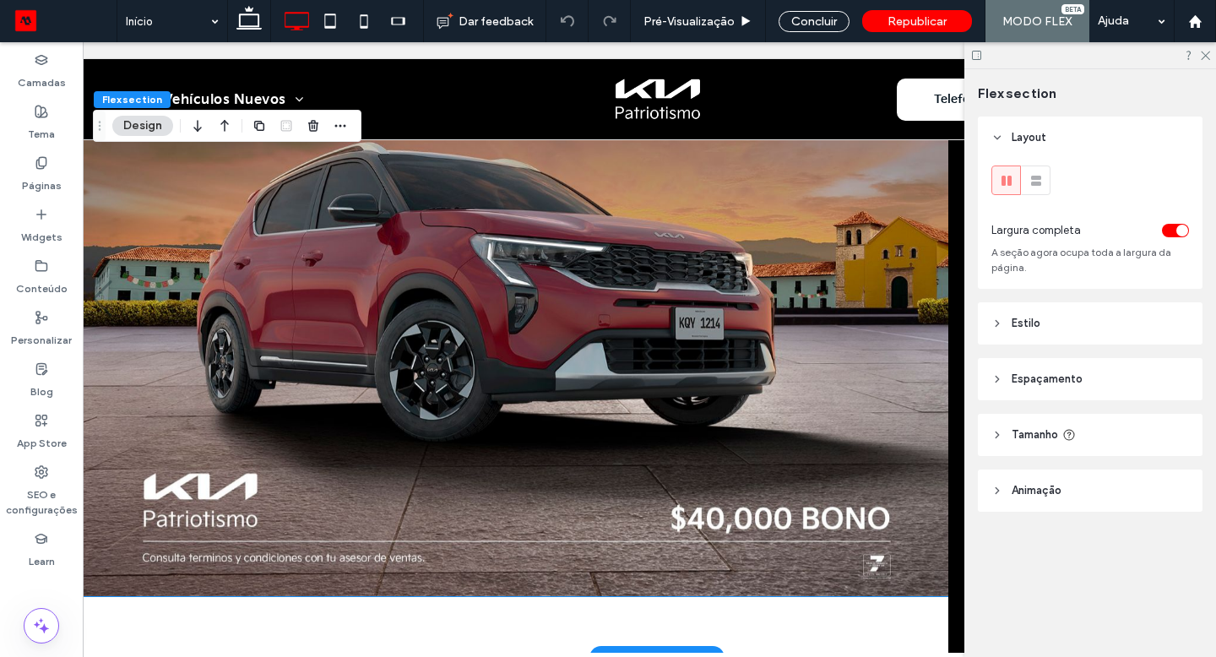
scroll to position [0, 0]
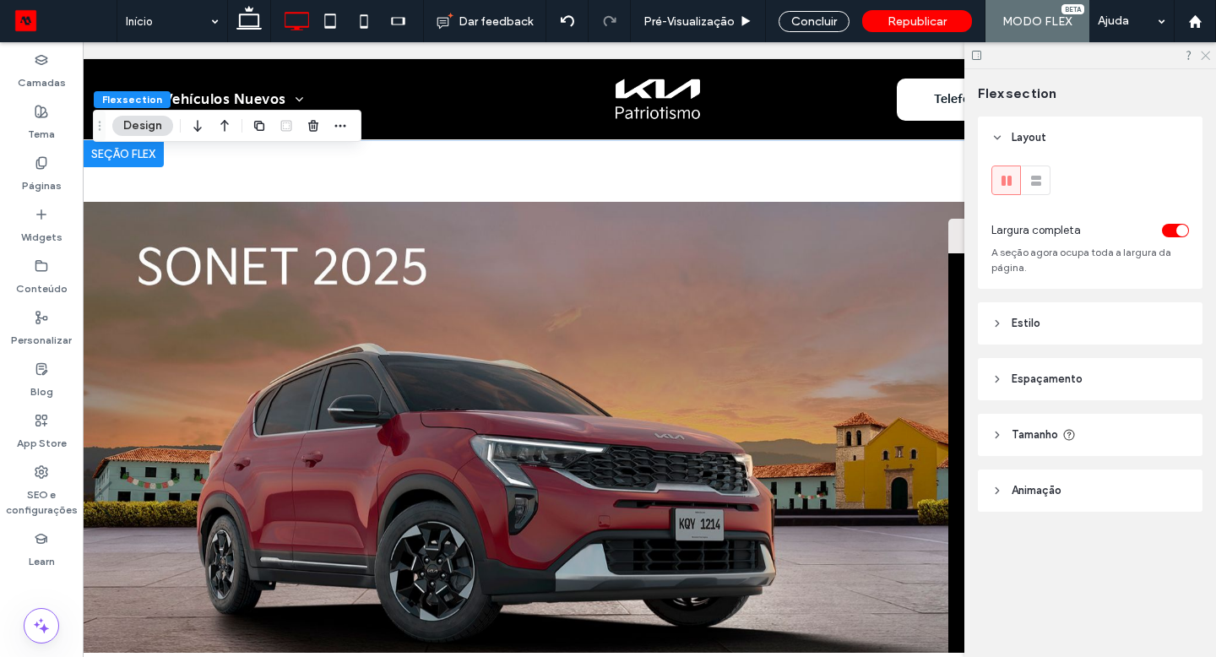
click at [1208, 51] on icon at bounding box center [1204, 54] width 11 height 11
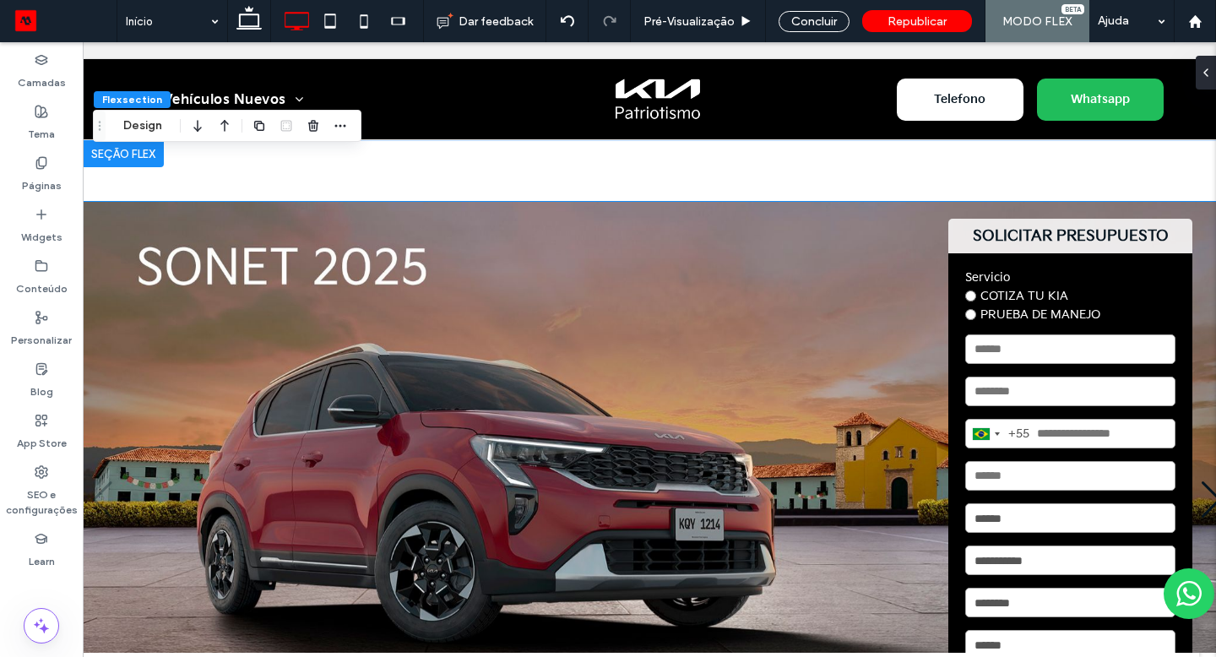
click at [695, 285] on img "1 / 5" at bounding box center [651, 499] width 1136 height 595
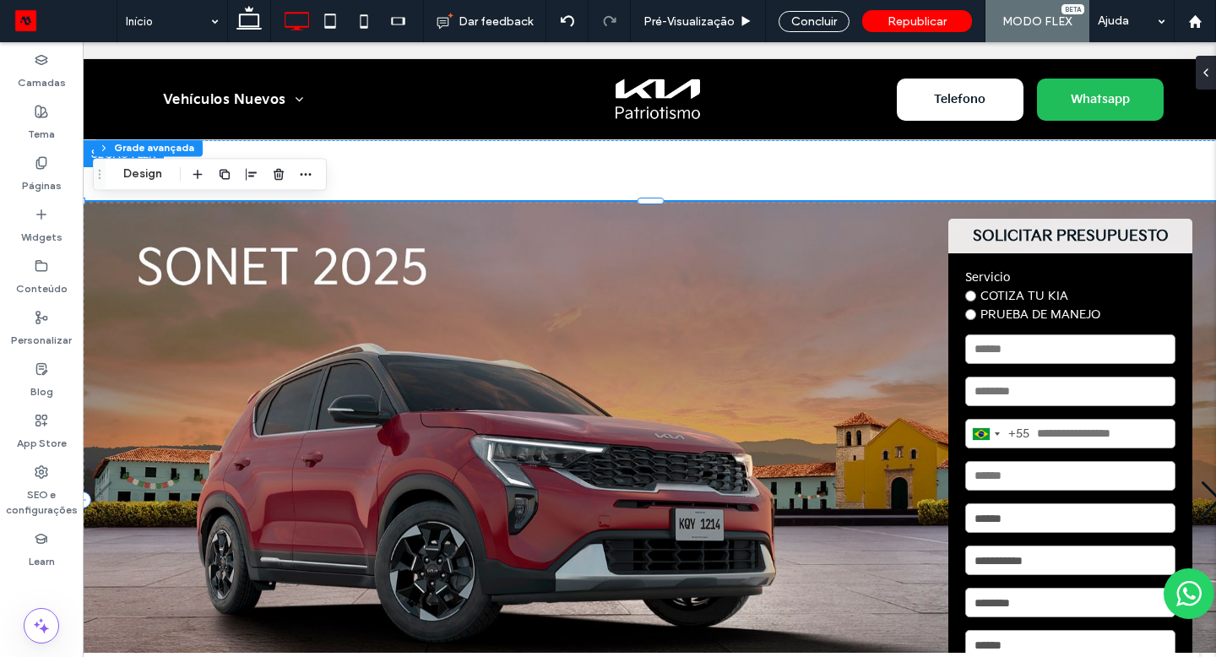
click at [635, 290] on img "1 / 5" at bounding box center [651, 499] width 1136 height 595
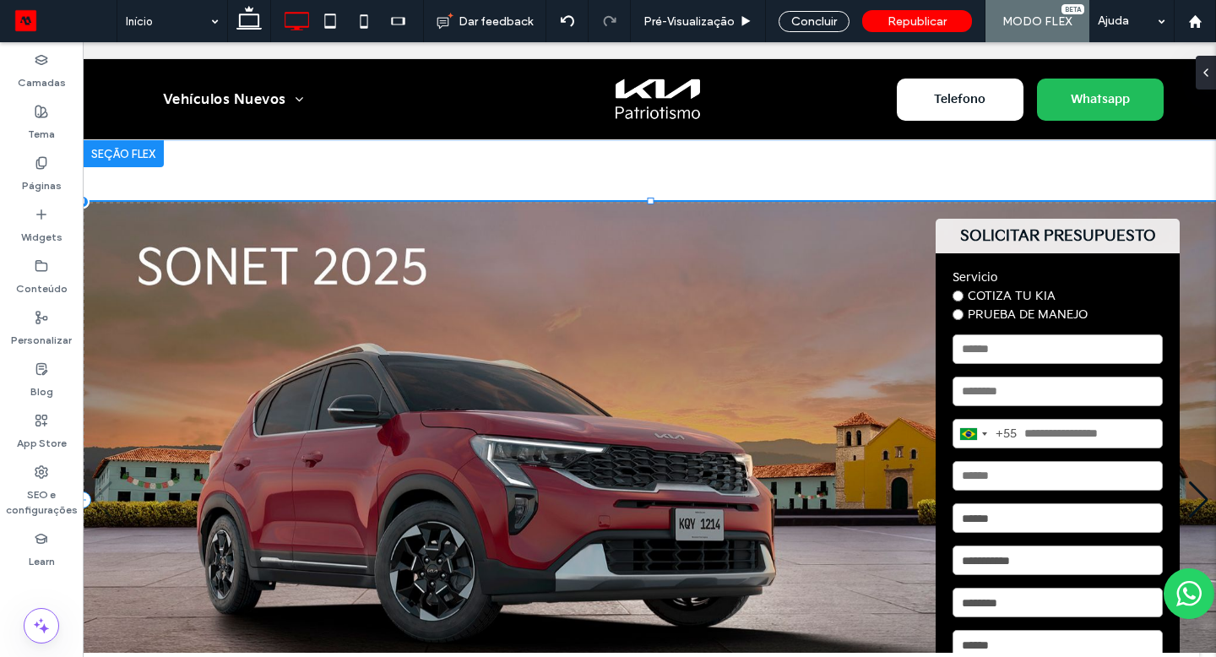
drag, startPoint x: 647, startPoint y: 198, endPoint x: 645, endPoint y: 177, distance: 22.0
click at [645, 177] on div "SOLICITAR PRESUPUESTO Servicio COTIZA TU KIA PRUEBA DE MANEJO Brazil +55 +55 24…" at bounding box center [657, 499] width 1149 height 719
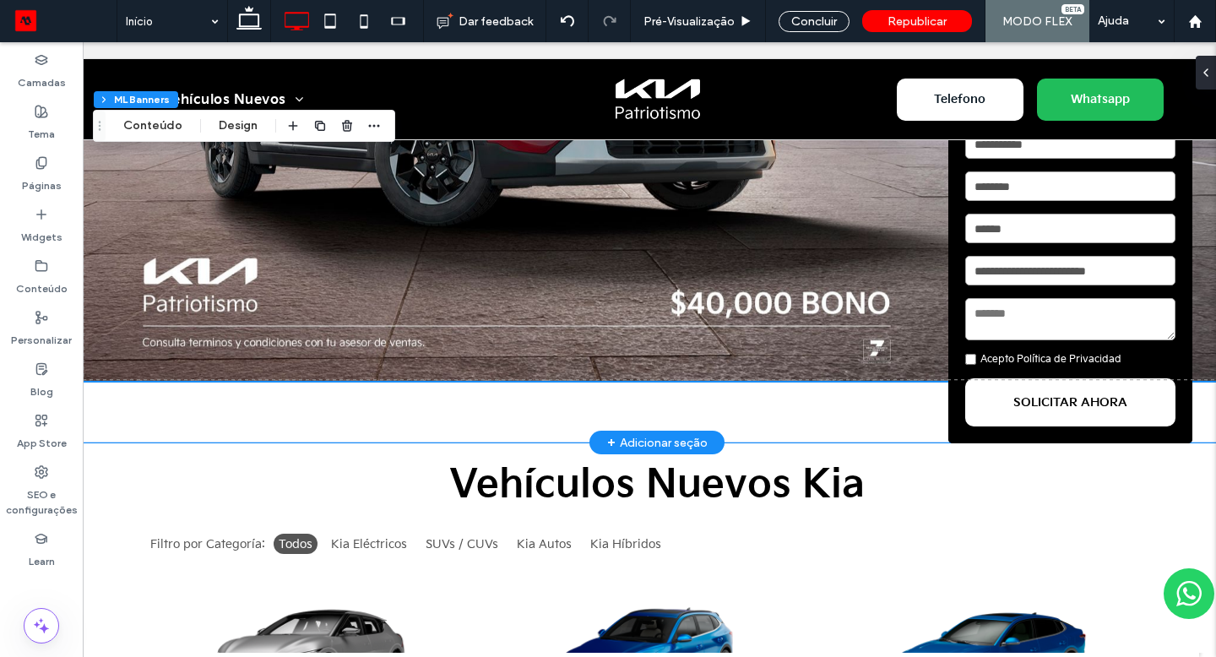
scroll to position [481, 0]
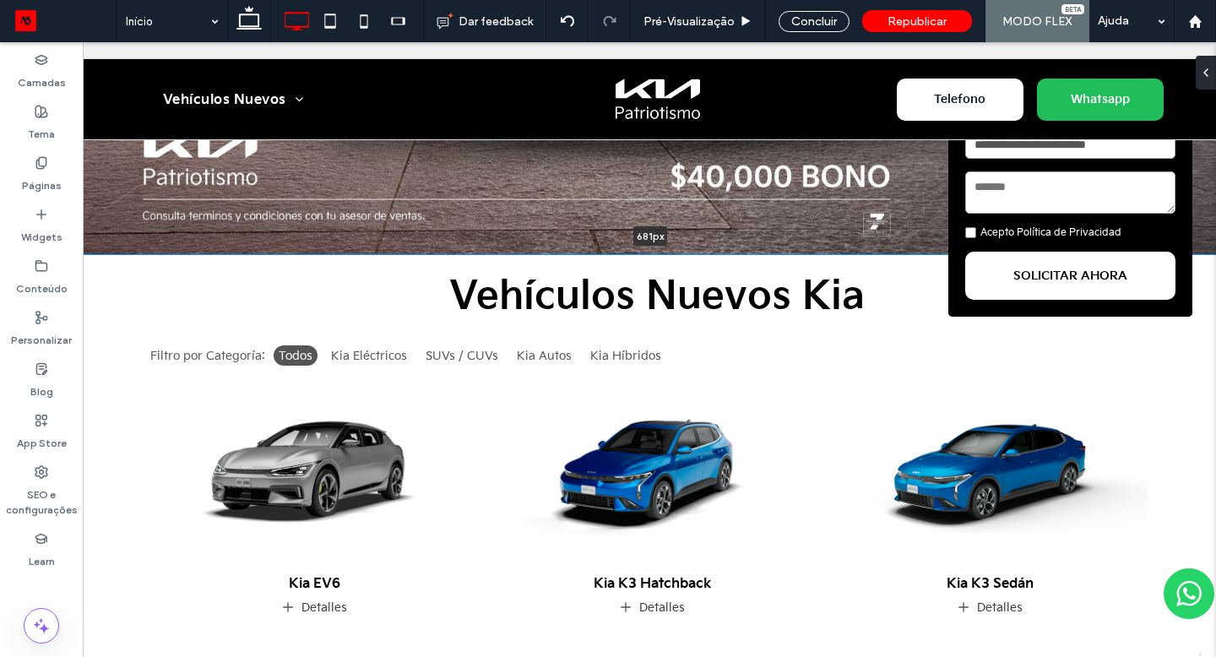
drag, startPoint x: 504, startPoint y: 379, endPoint x: 508, endPoint y: 236, distance: 143.7
type input "***"
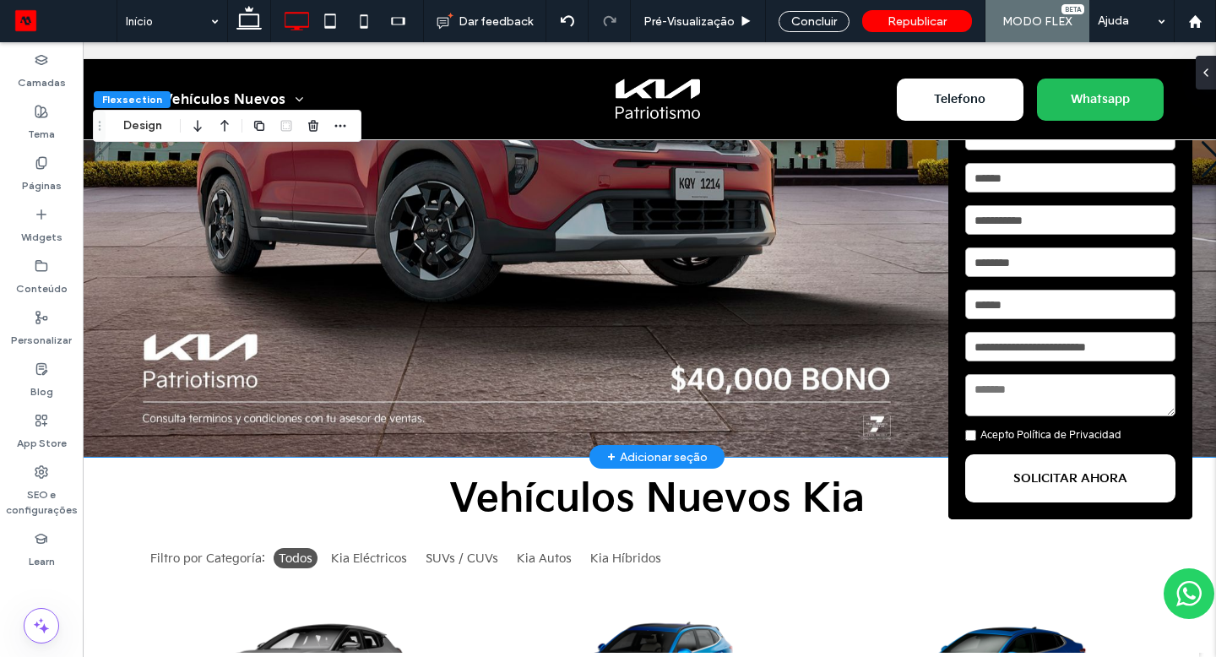
scroll to position [0, 0]
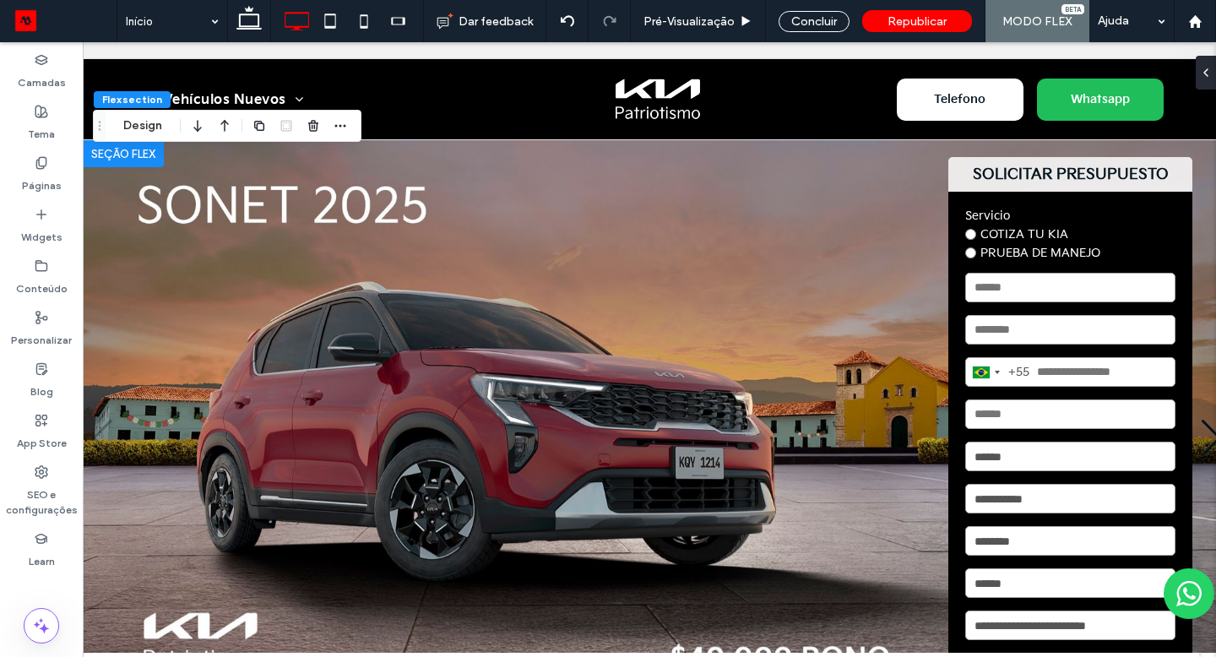
click at [835, 477] on img "1 / 5" at bounding box center [651, 437] width 1136 height 595
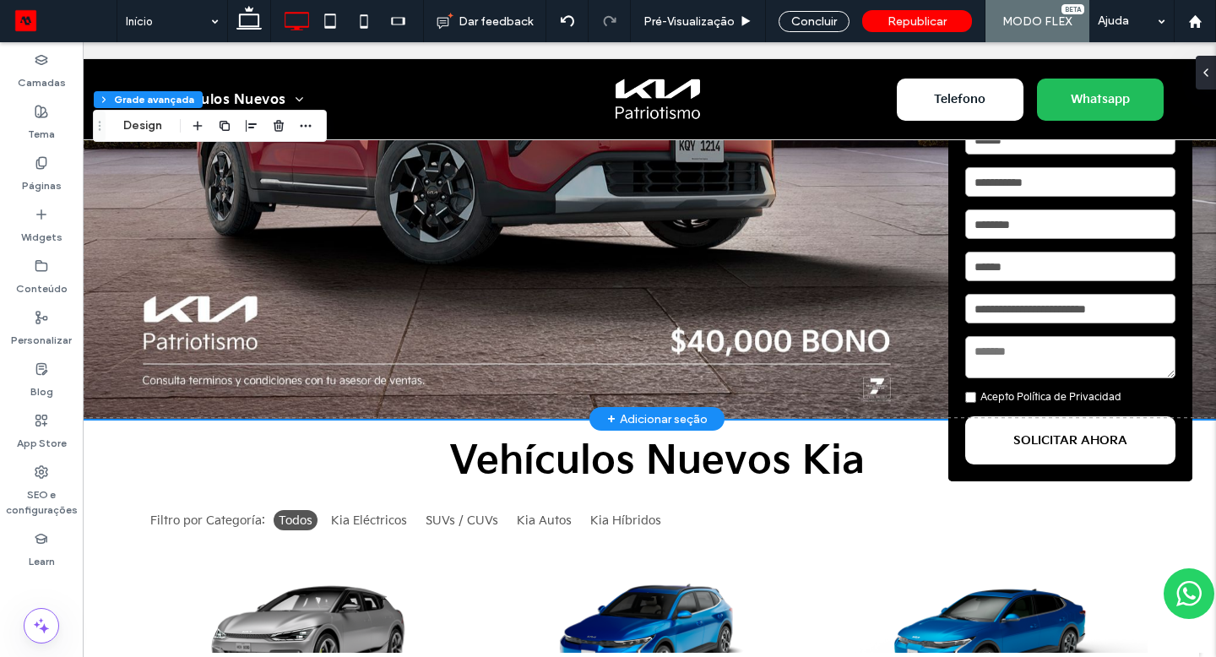
scroll to position [274, 0]
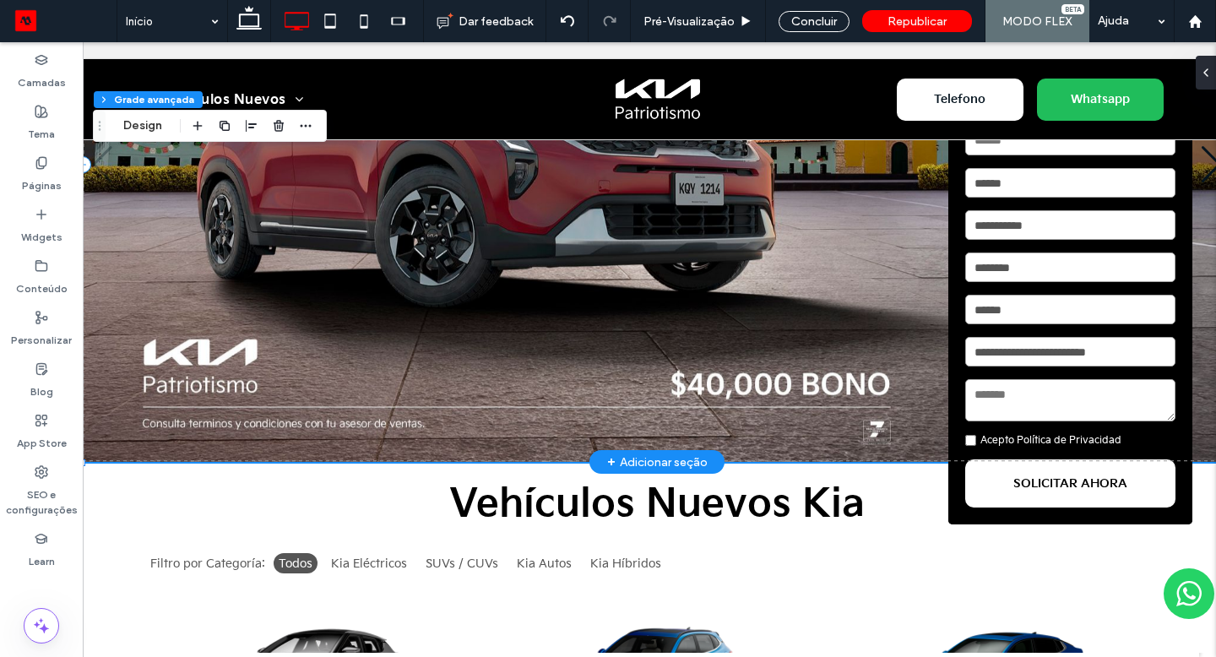
click at [467, 316] on img "1 / 5" at bounding box center [651, 164] width 1136 height 595
click at [432, 342] on img "1 / 5" at bounding box center [651, 164] width 1136 height 595
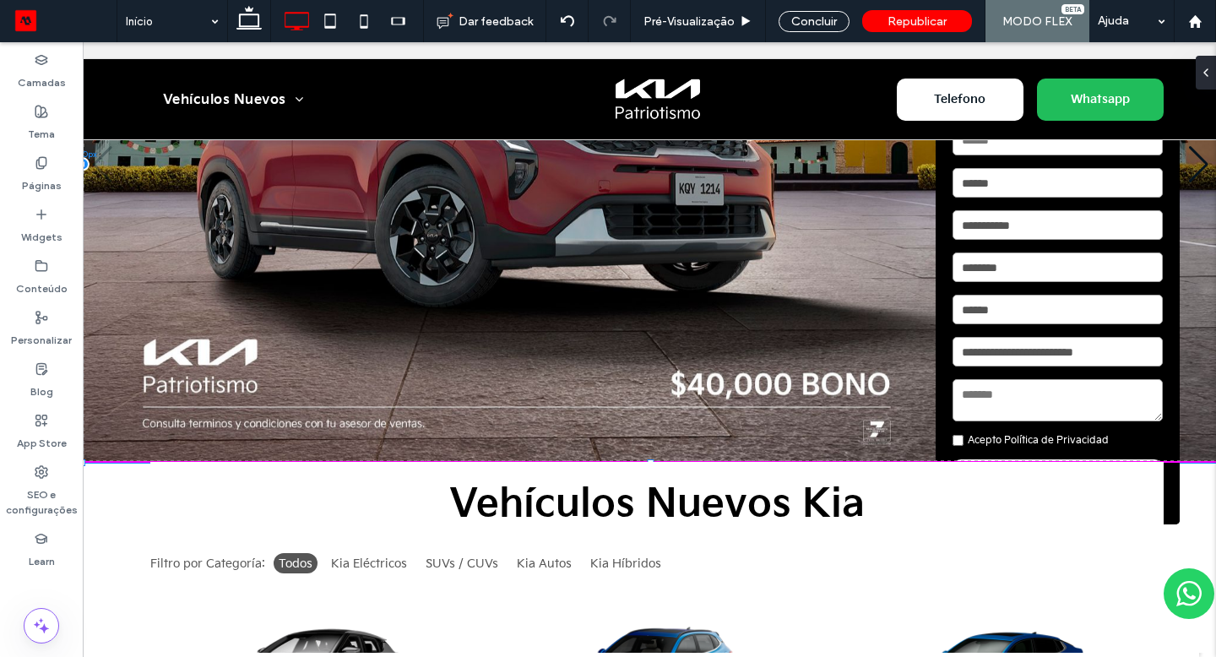
drag, startPoint x: 84, startPoint y: 463, endPoint x: 65, endPoint y: 493, distance: 36.1
type input "***"
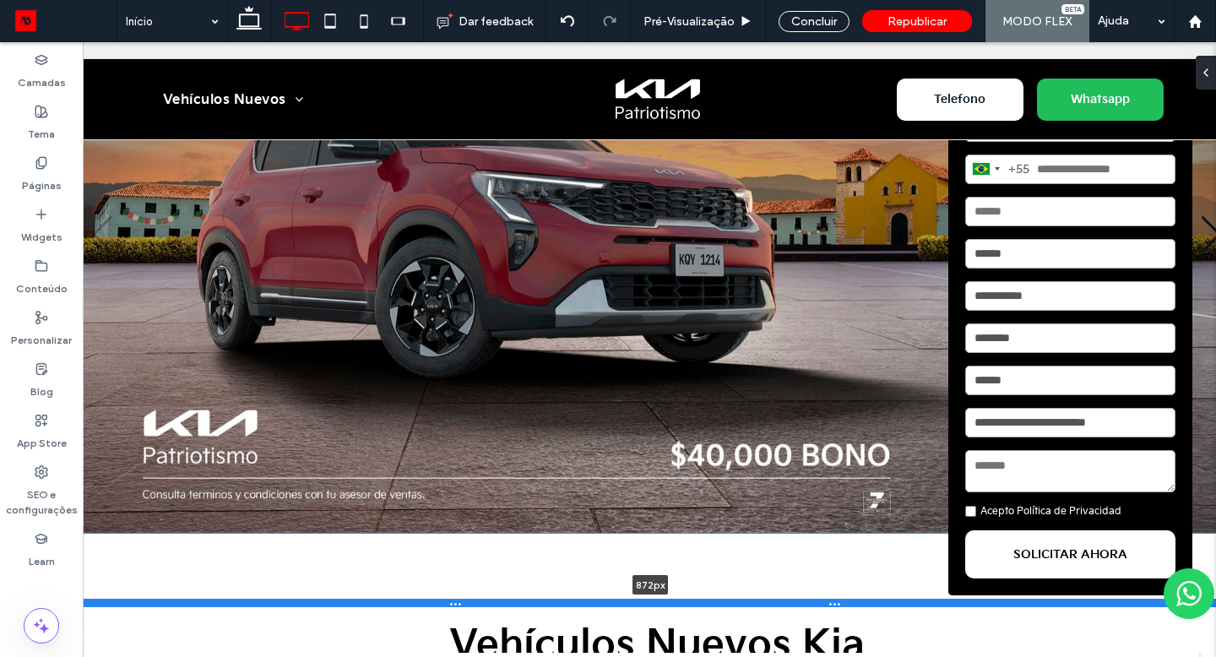
drag, startPoint x: 215, startPoint y: 460, endPoint x: 231, endPoint y: 601, distance: 142.0
click at [231, 601] on div at bounding box center [651, 603] width 1136 height 8
type input "***"
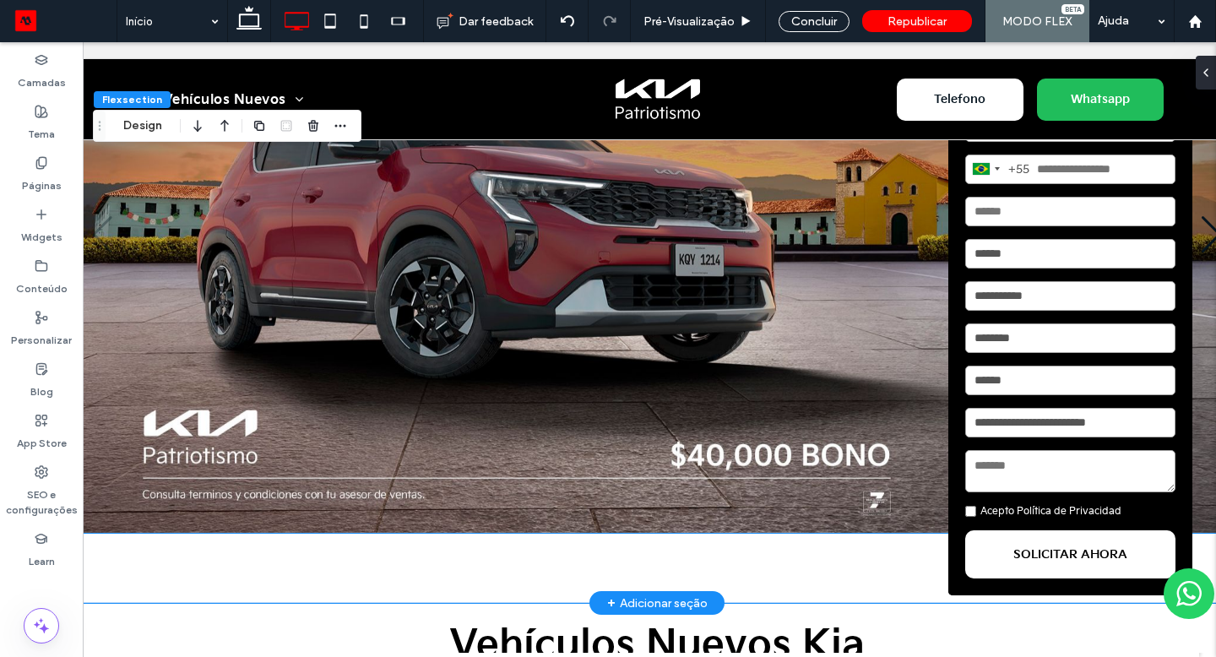
click at [175, 455] on img "1 / 5" at bounding box center [651, 234] width 1136 height 595
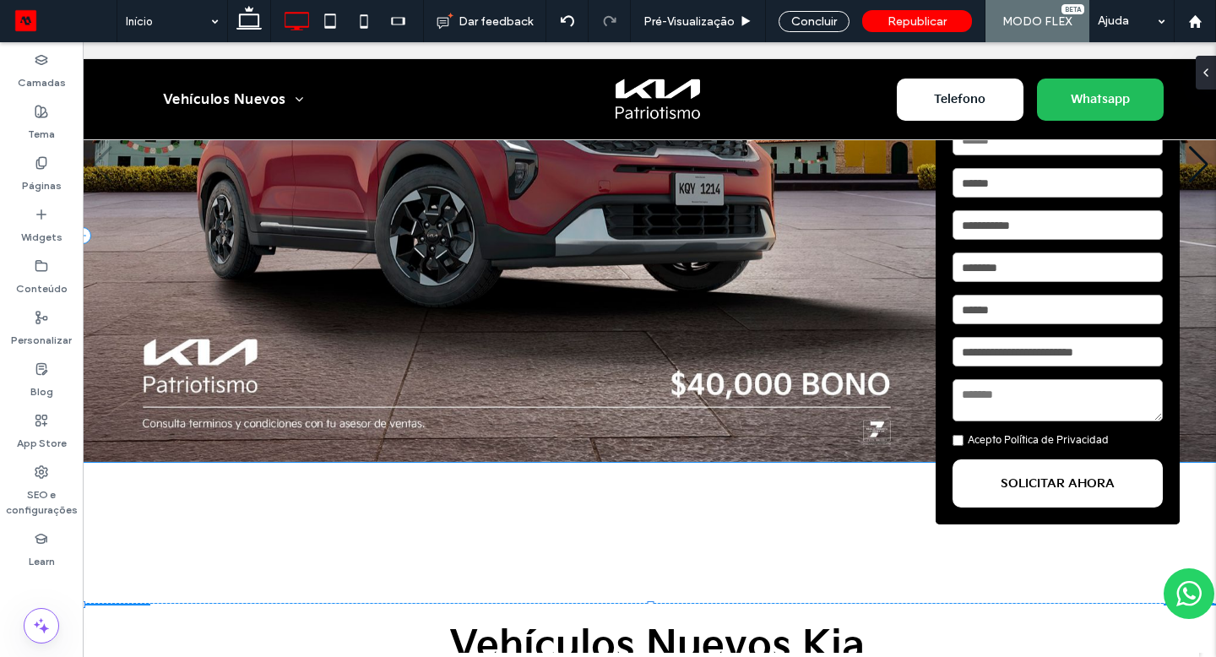
drag, startPoint x: 84, startPoint y: 531, endPoint x: 66, endPoint y: 602, distance: 73.3
type input "***"
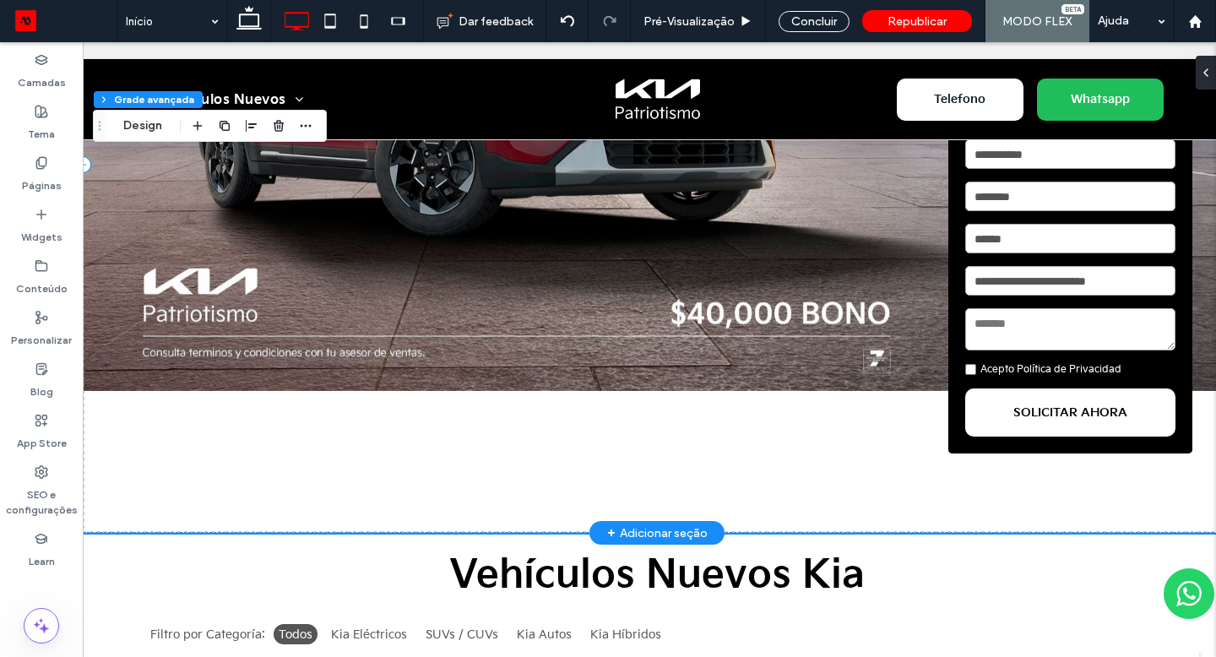
scroll to position [367, 0]
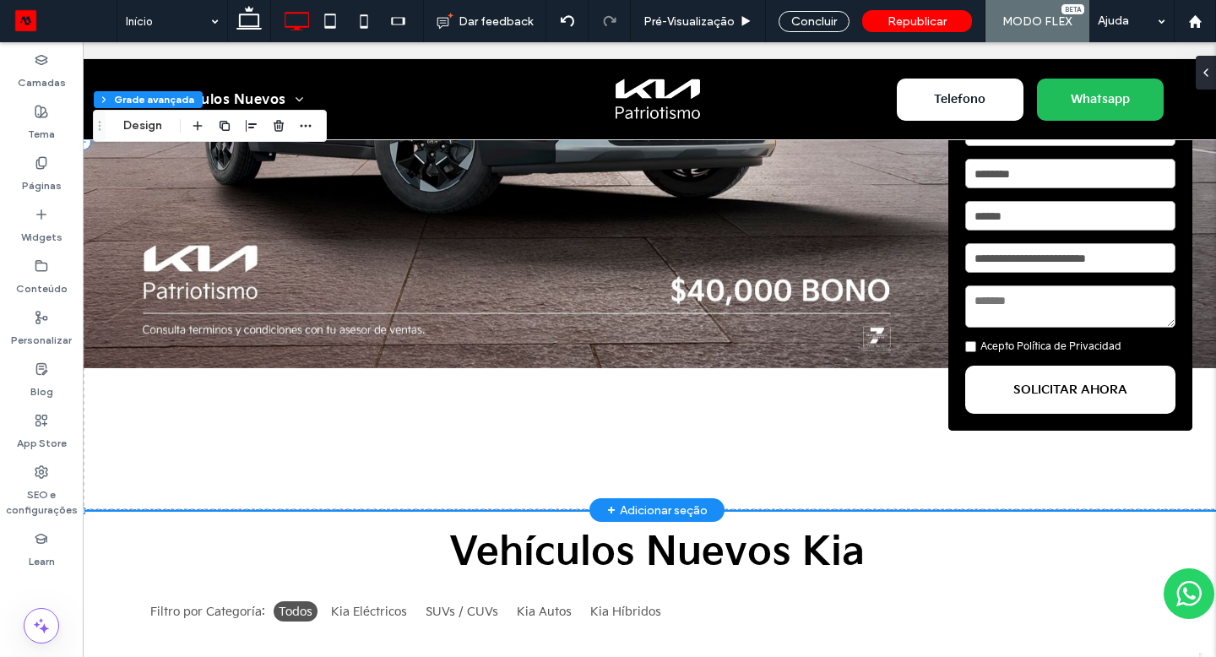
click at [636, 459] on div "SOLICITAR PRESUPUESTO Servicio COTIZA TU KIA PRUEBA DE MANEJO Brazil +55 +55 24…" at bounding box center [657, 141] width 1149 height 737
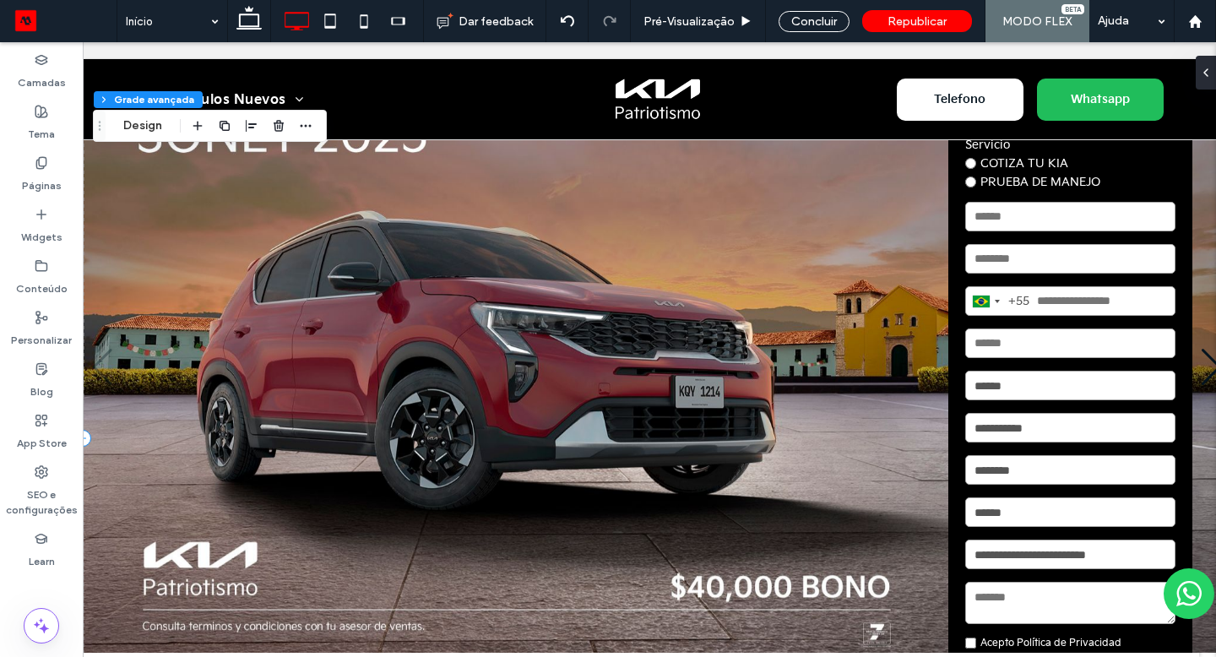
scroll to position [0, 0]
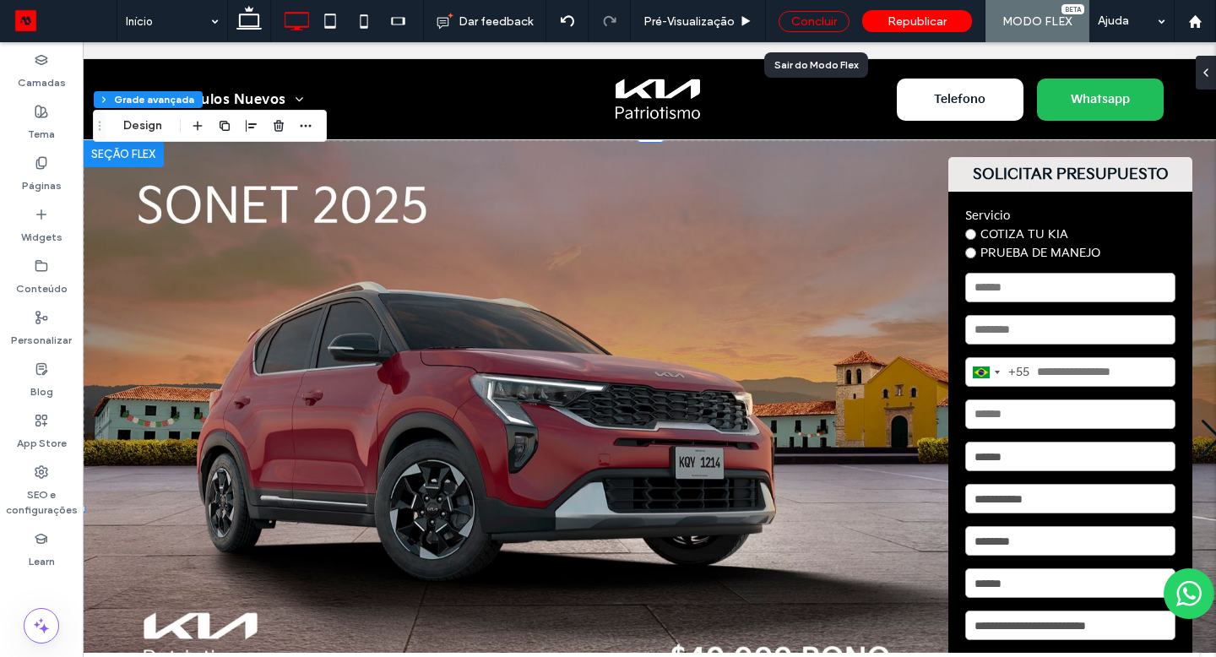
click at [802, 24] on div "Concluir" at bounding box center [814, 21] width 71 height 21
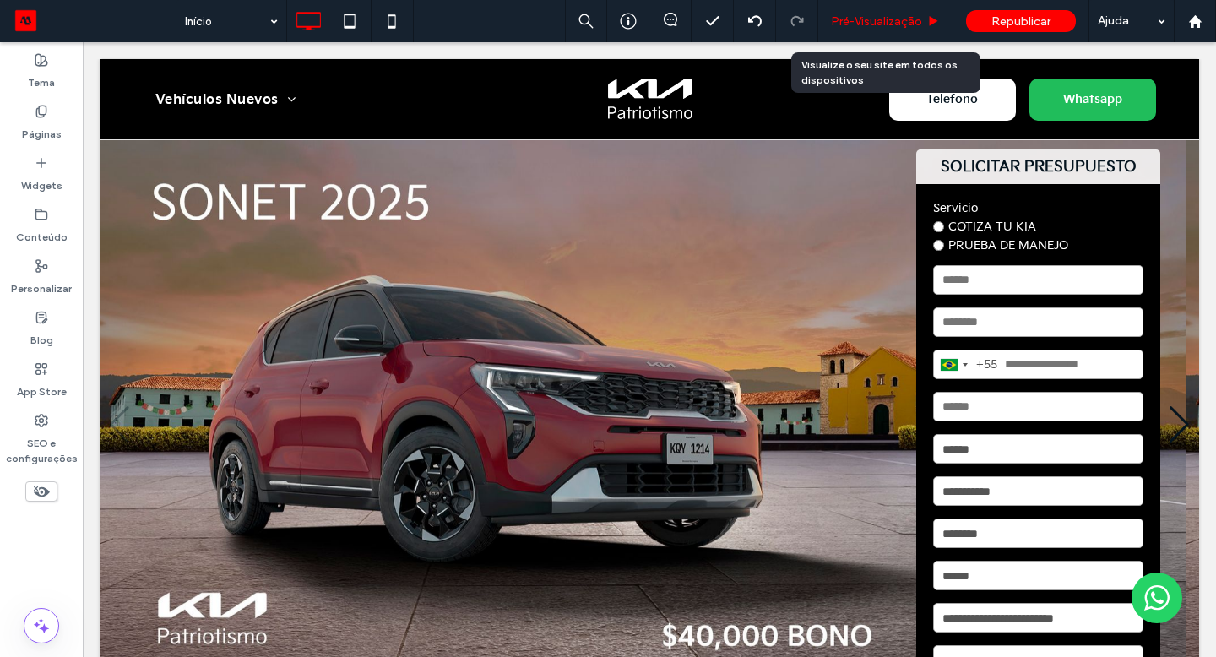
click at [870, 26] on span "Pré-Visualizaçāo" at bounding box center [876, 21] width 91 height 14
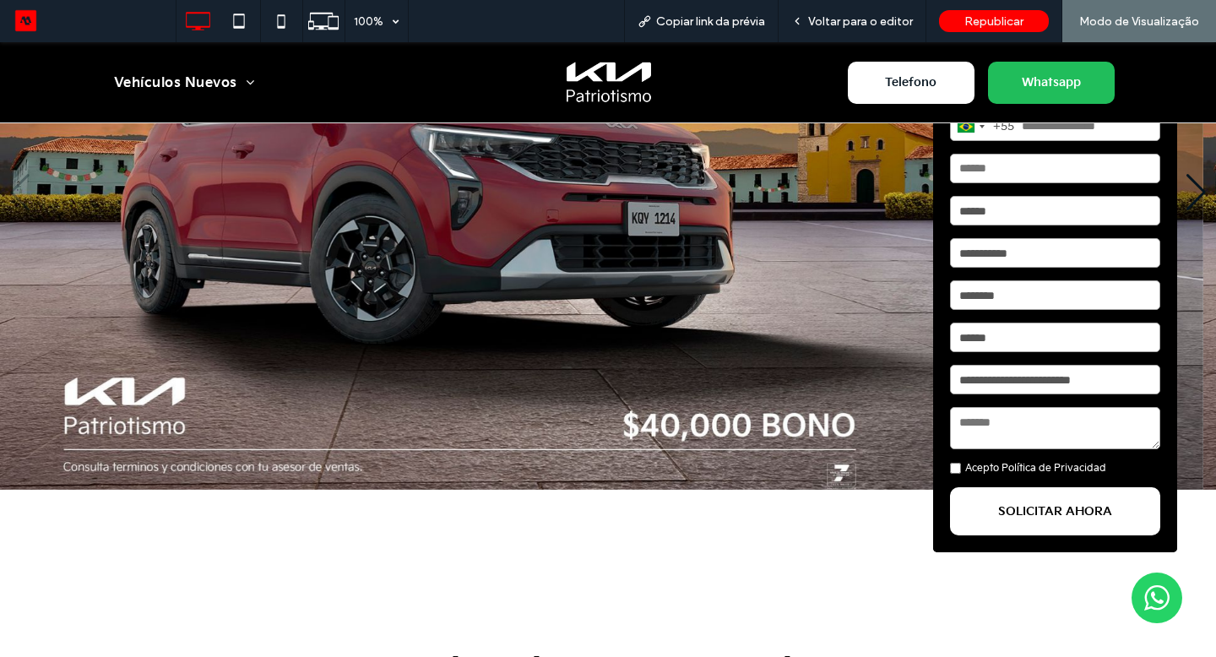
scroll to position [315, 0]
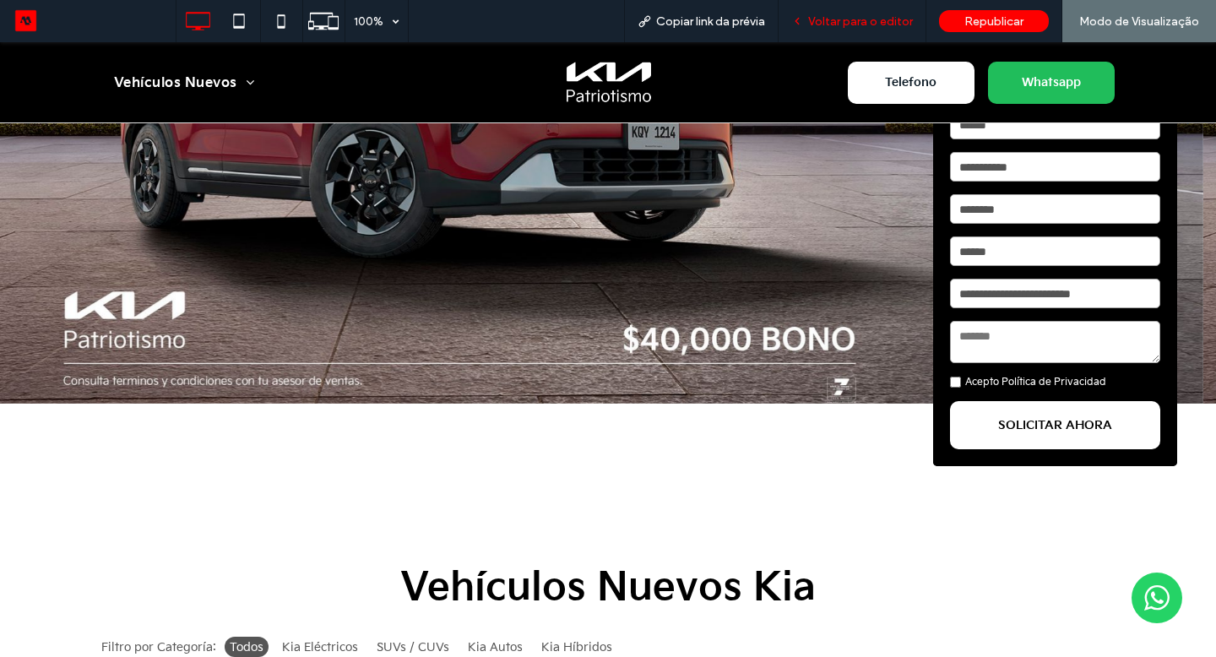
click at [867, 26] on span "Voltar para o editor" at bounding box center [860, 21] width 105 height 14
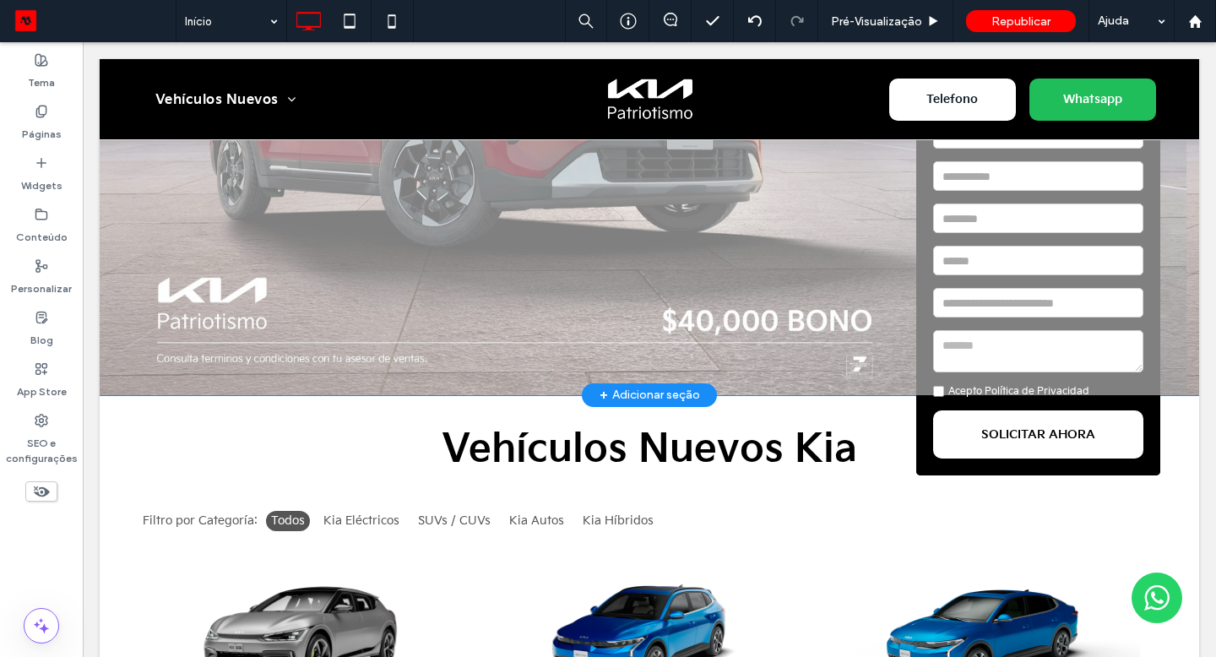
click at [689, 307] on div "Clique para editar no Modo Flex" at bounding box center [650, 109] width 1100 height 569
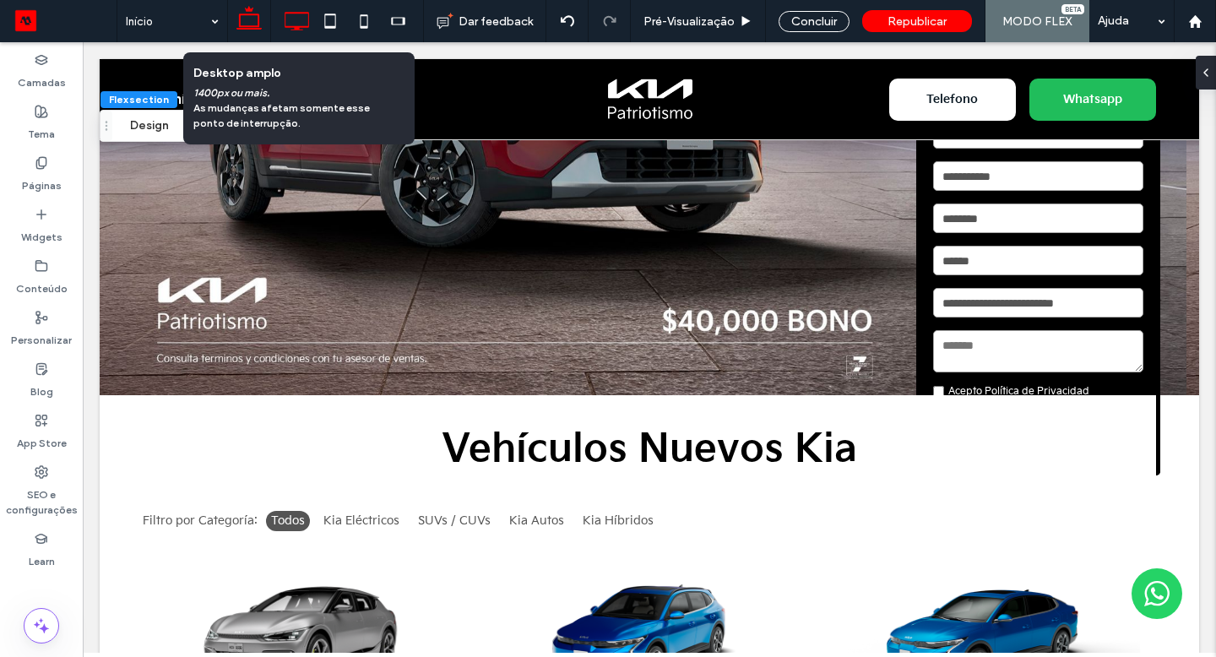
click at [305, 19] on icon at bounding box center [297, 21] width 34 height 34
type input "***"
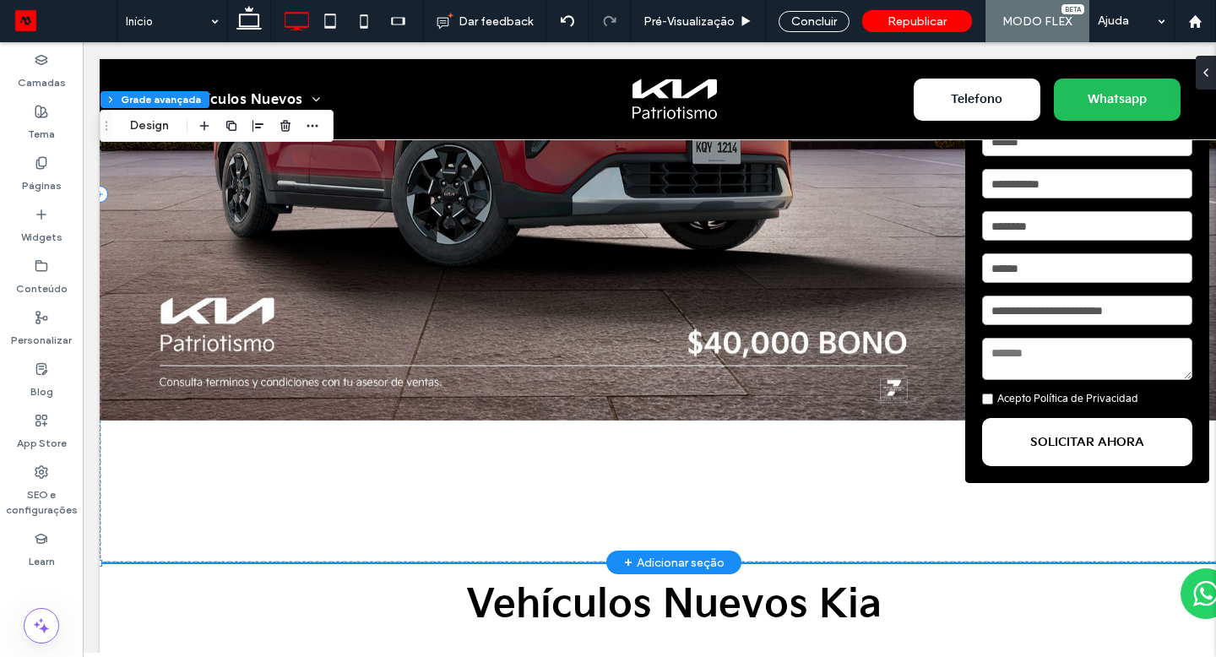
scroll to position [78, 0]
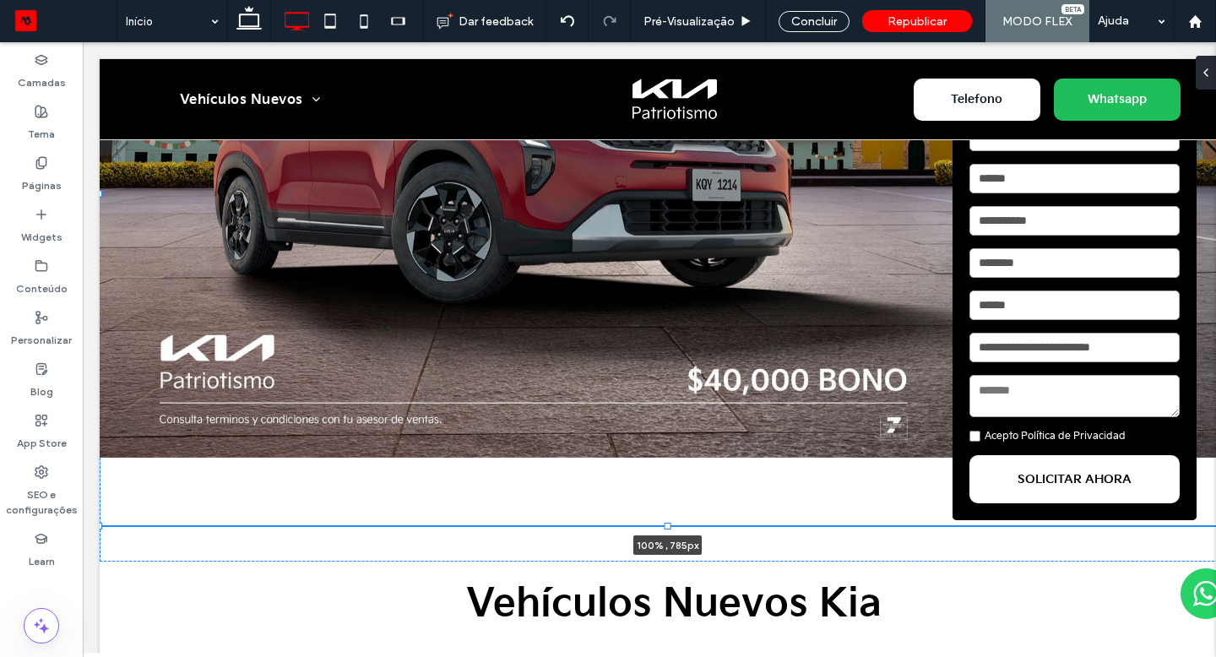
drag, startPoint x: 101, startPoint y: 563, endPoint x: 162, endPoint y: 566, distance: 61.8
type input "***"
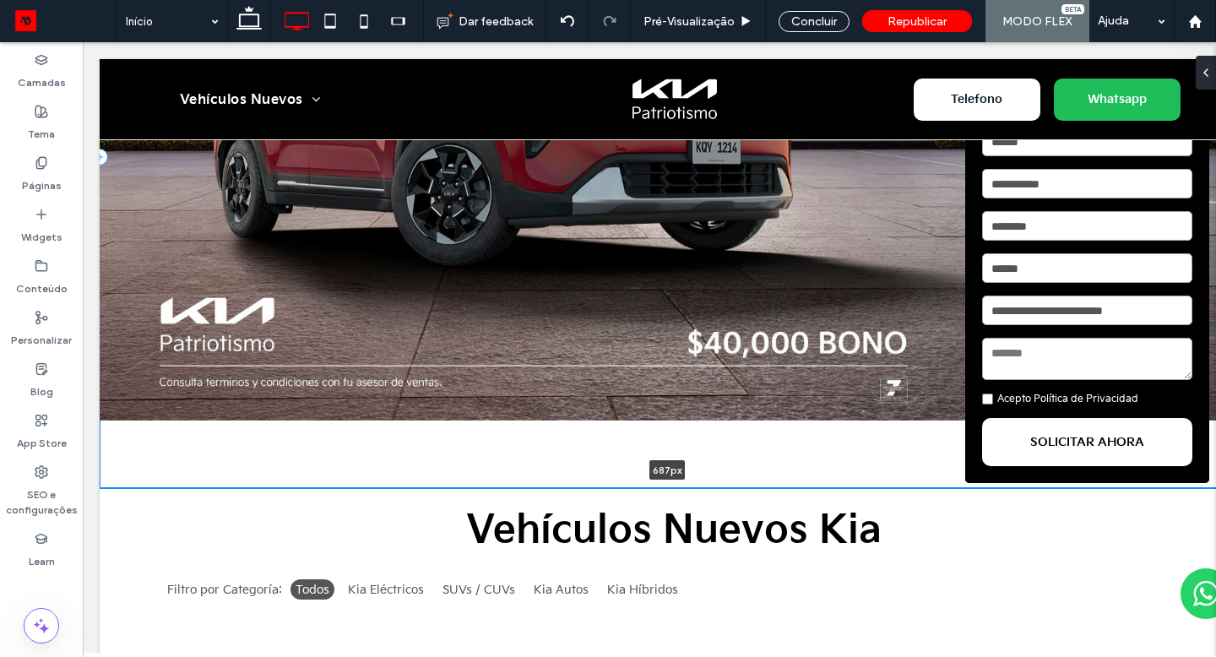
drag, startPoint x: 180, startPoint y: 562, endPoint x: 329, endPoint y: 335, distance: 271.3
click at [200, 402] on div "SOLICITAR PRESUPUESTO Servicio COTIZA TU KIA PRUEBA DE MANEJO Brazil +55 +55 24…" at bounding box center [674, 156] width 1149 height 663
type input "***"
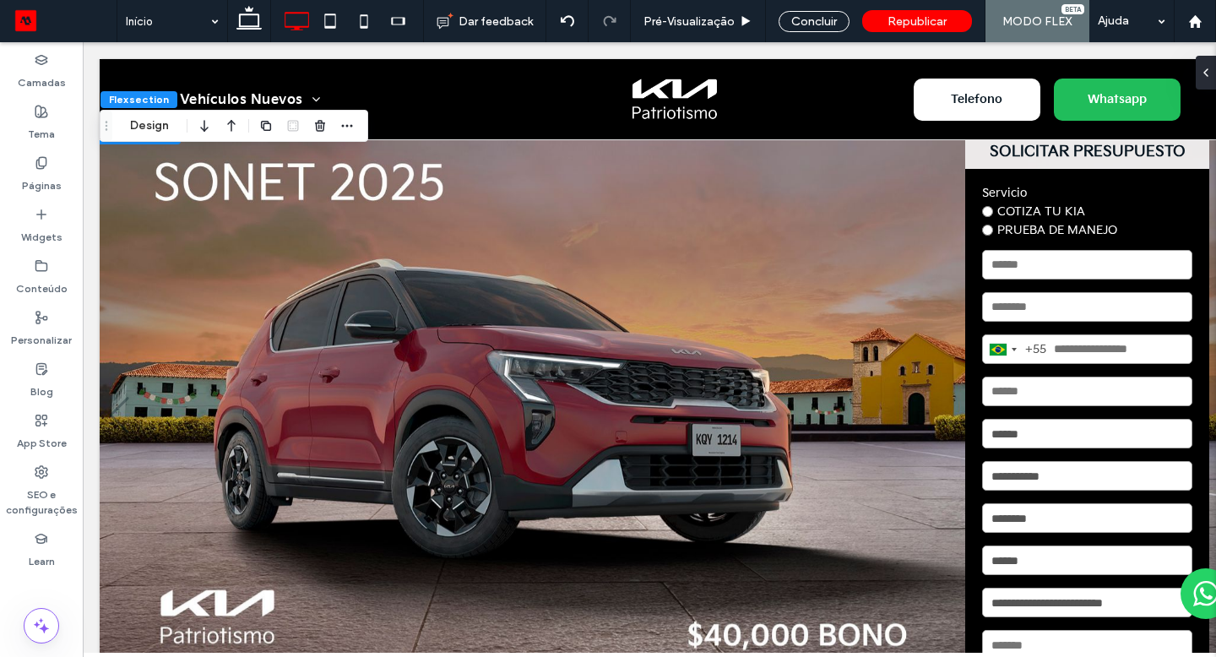
scroll to position [0, 0]
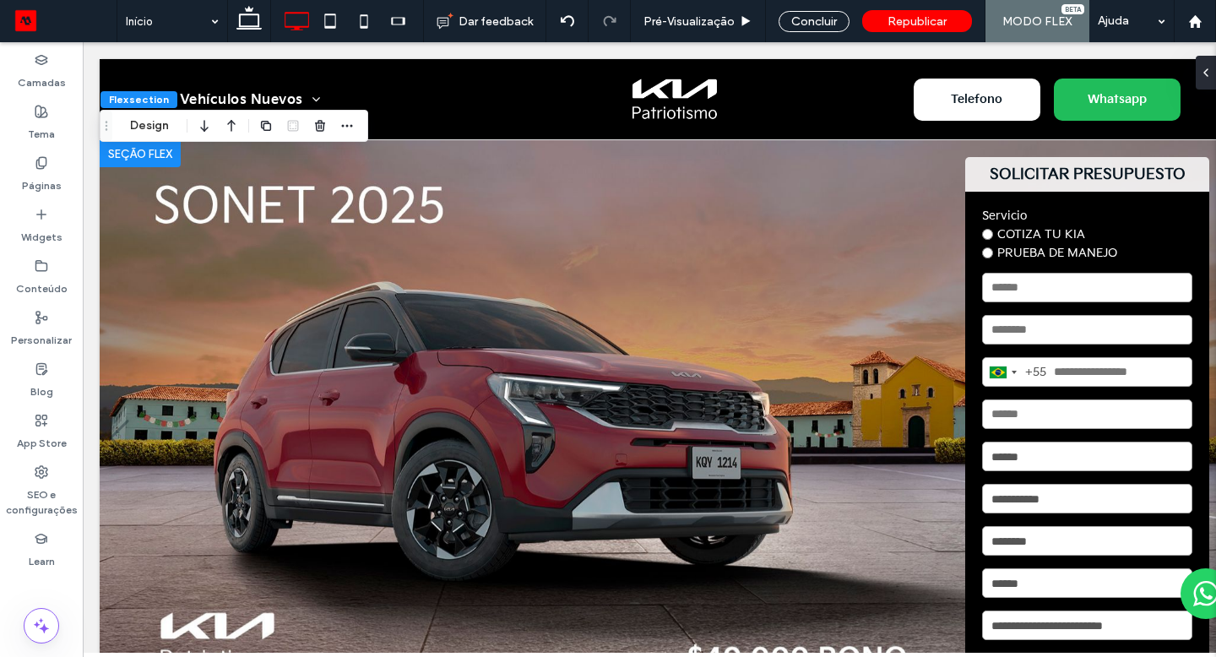
click at [617, 159] on img "1 / 5" at bounding box center [668, 437] width 1136 height 595
click at [530, 282] on img "1 / 5" at bounding box center [668, 437] width 1136 height 595
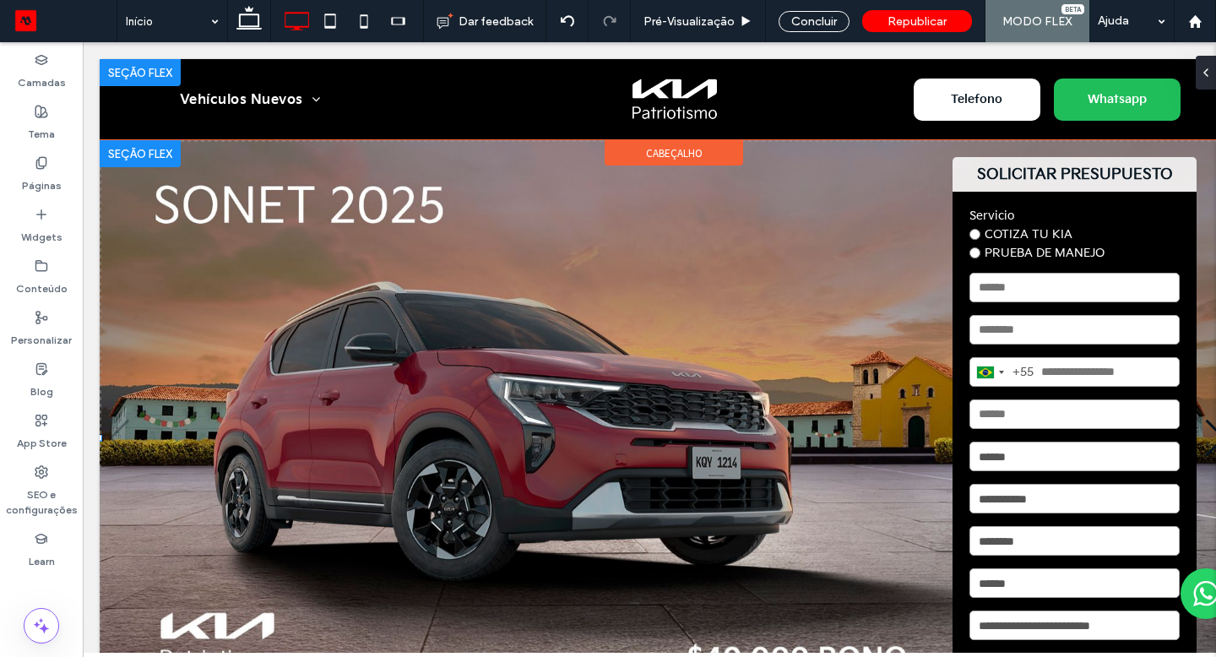
drag, startPoint x: 668, startPoint y: 142, endPoint x: 668, endPoint y: 128, distance: 13.5
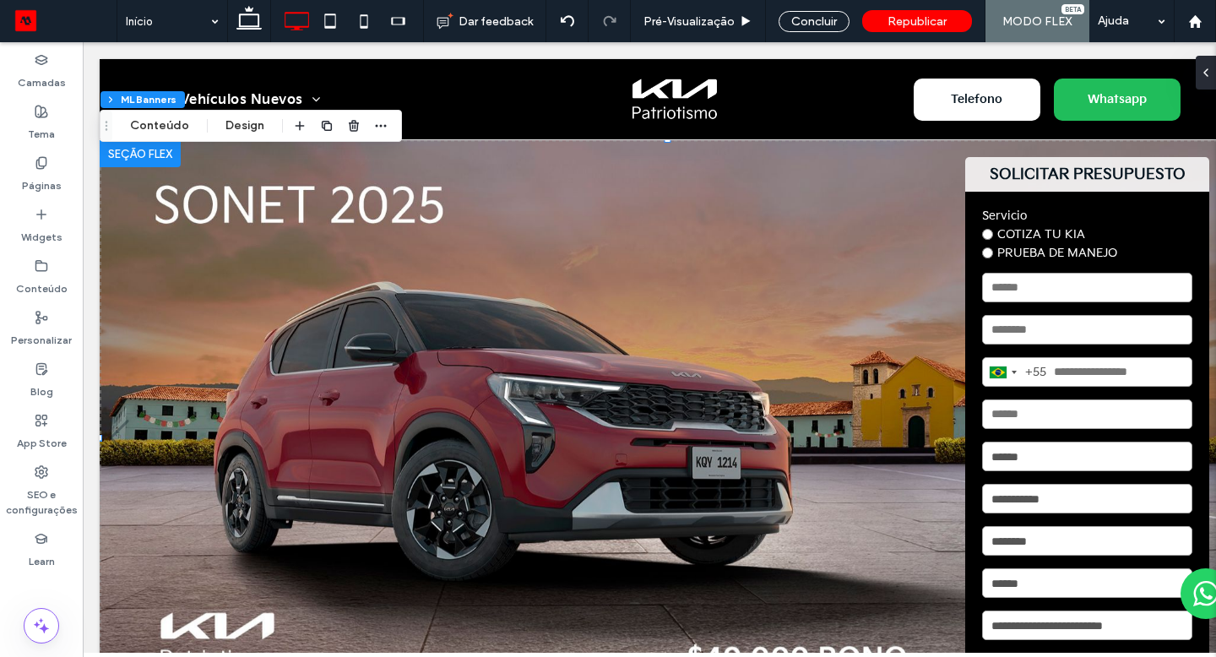
click at [639, 305] on img "1 / 5" at bounding box center [668, 437] width 1136 height 595
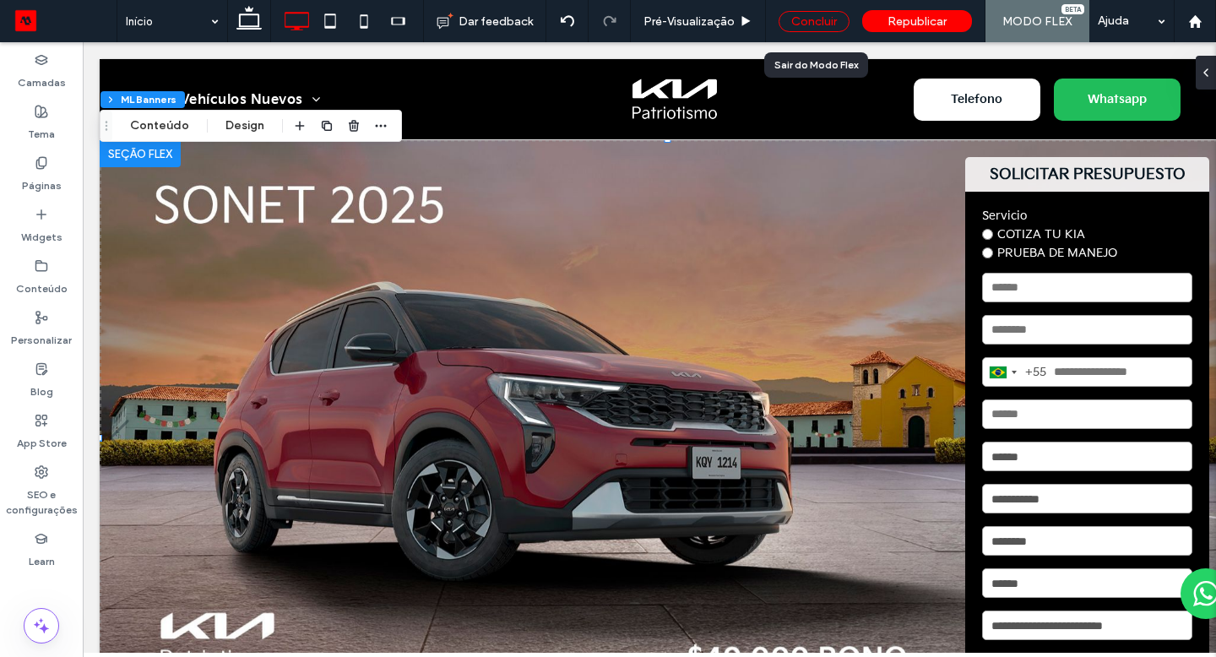
click at [813, 21] on div "Concluir" at bounding box center [814, 21] width 71 height 21
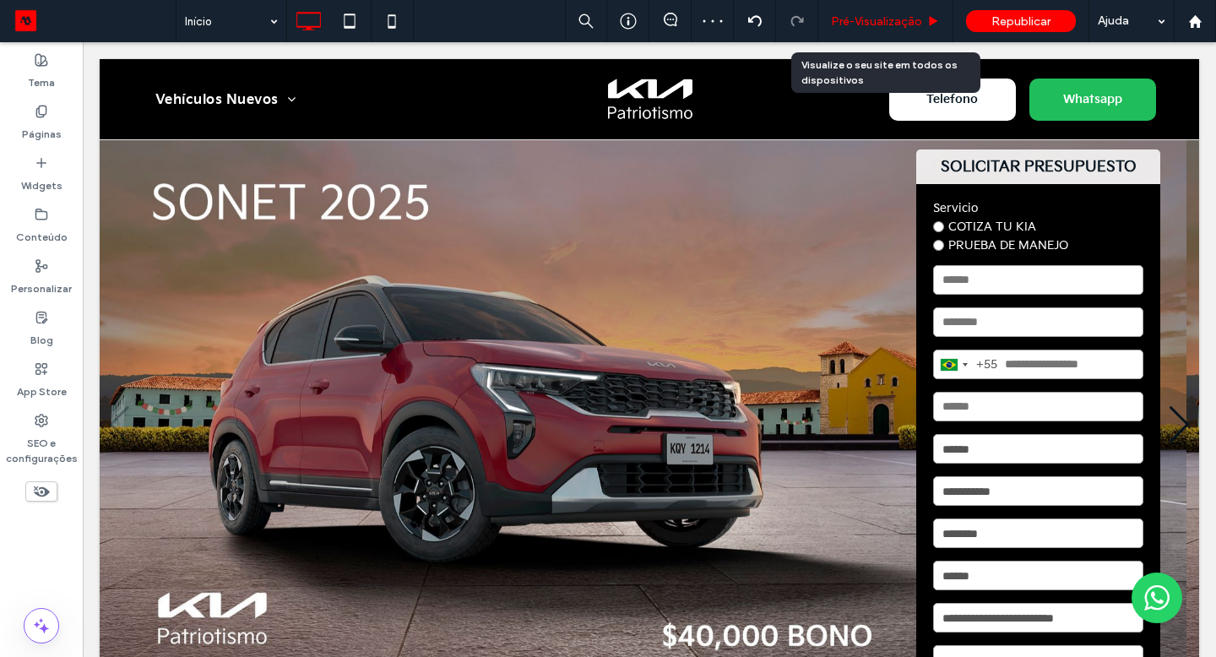
click at [871, 24] on span "Pré-Visualizaçāo" at bounding box center [876, 21] width 91 height 14
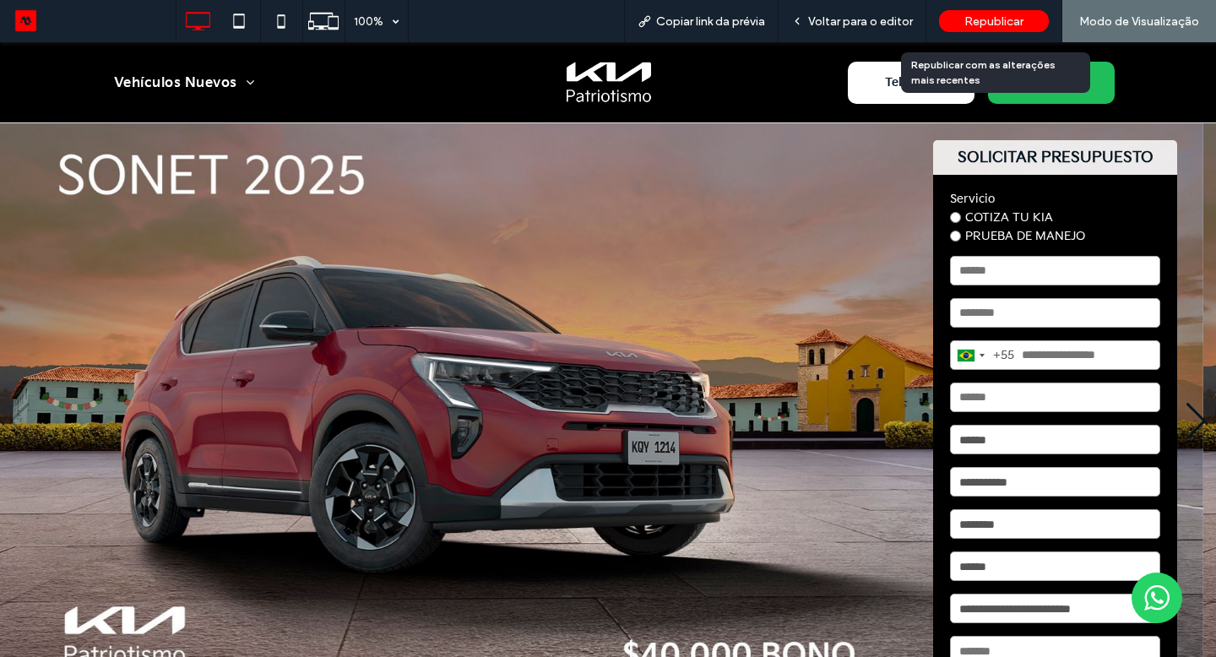
click at [985, 25] on span "Republicar" at bounding box center [994, 21] width 59 height 14
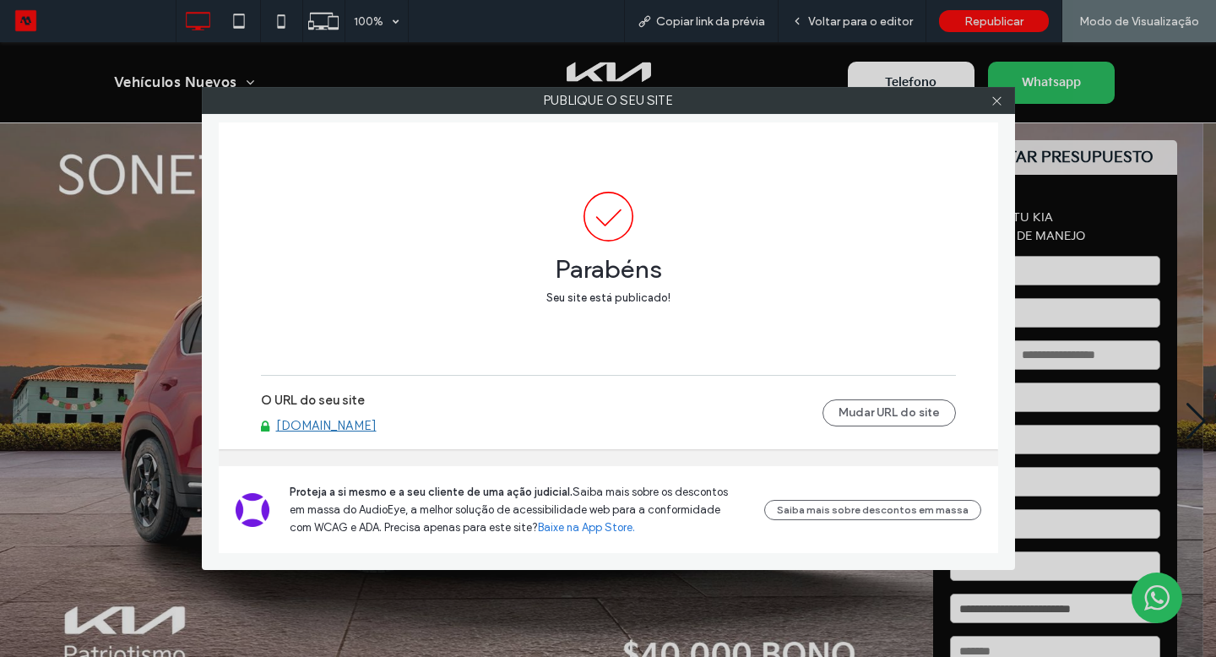
click at [1008, 100] on div at bounding box center [997, 100] width 25 height 25
click at [998, 105] on icon at bounding box center [997, 101] width 13 height 13
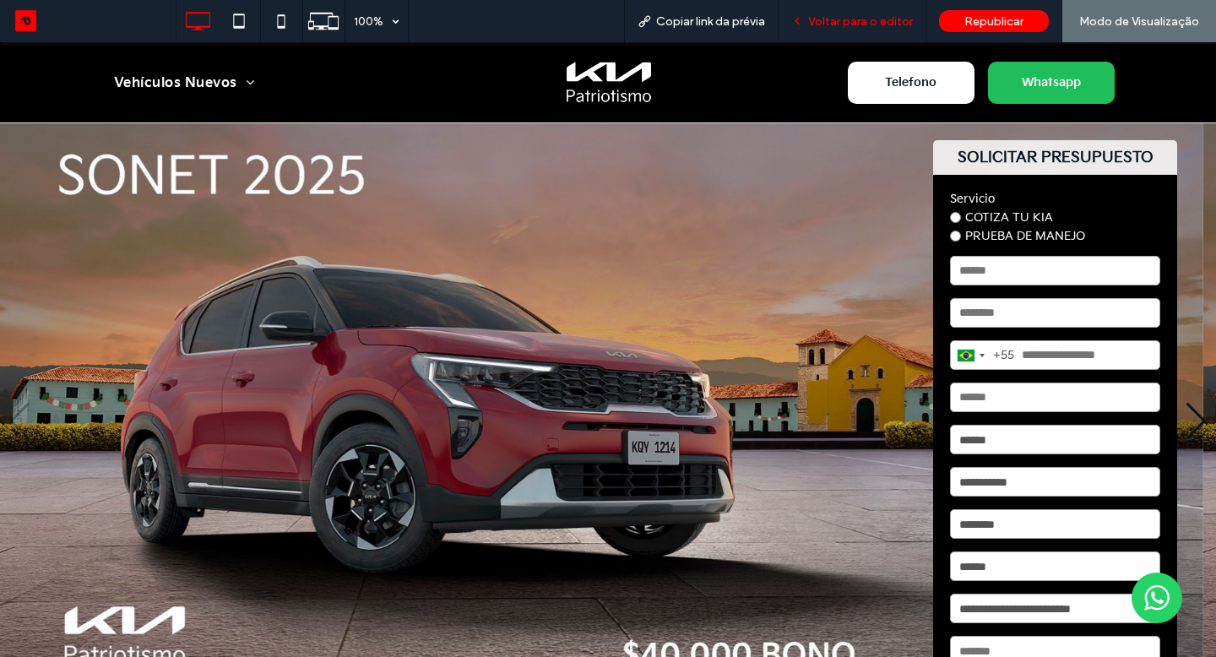
click at [911, 29] on div "Voltar para o editor" at bounding box center [853, 21] width 148 height 42
click at [899, 23] on span "Voltar para o editor" at bounding box center [860, 21] width 105 height 14
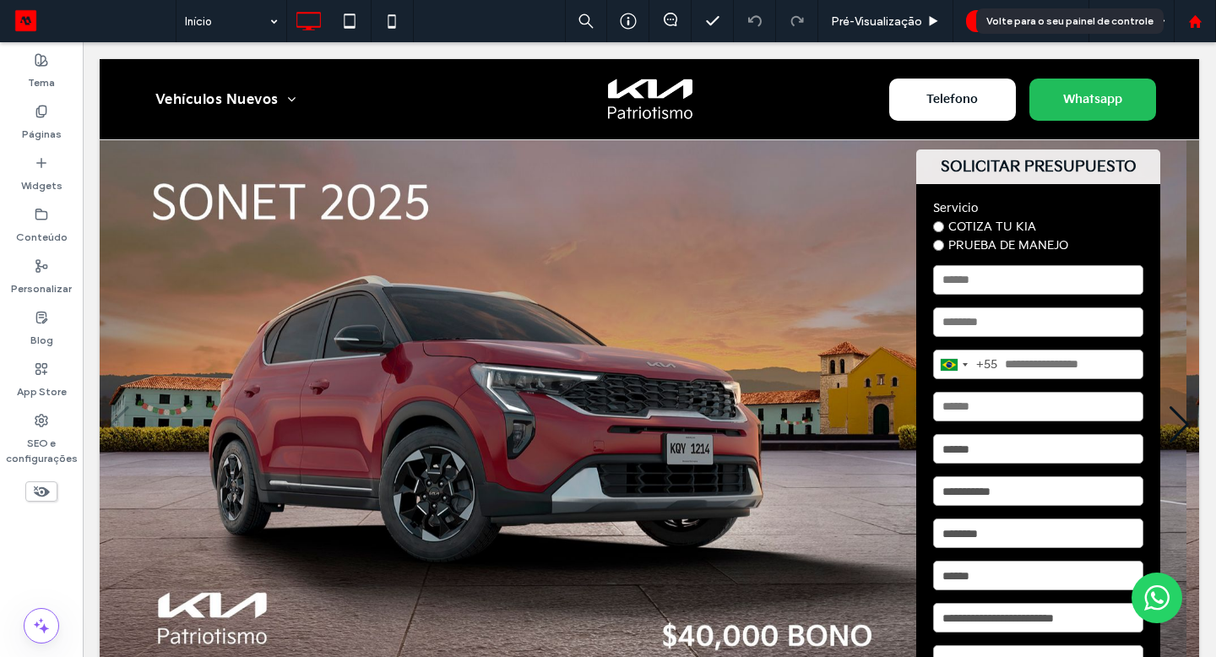
click at [1190, 21] on use at bounding box center [1194, 20] width 13 height 13
